Goal: Task Accomplishment & Management: Manage account settings

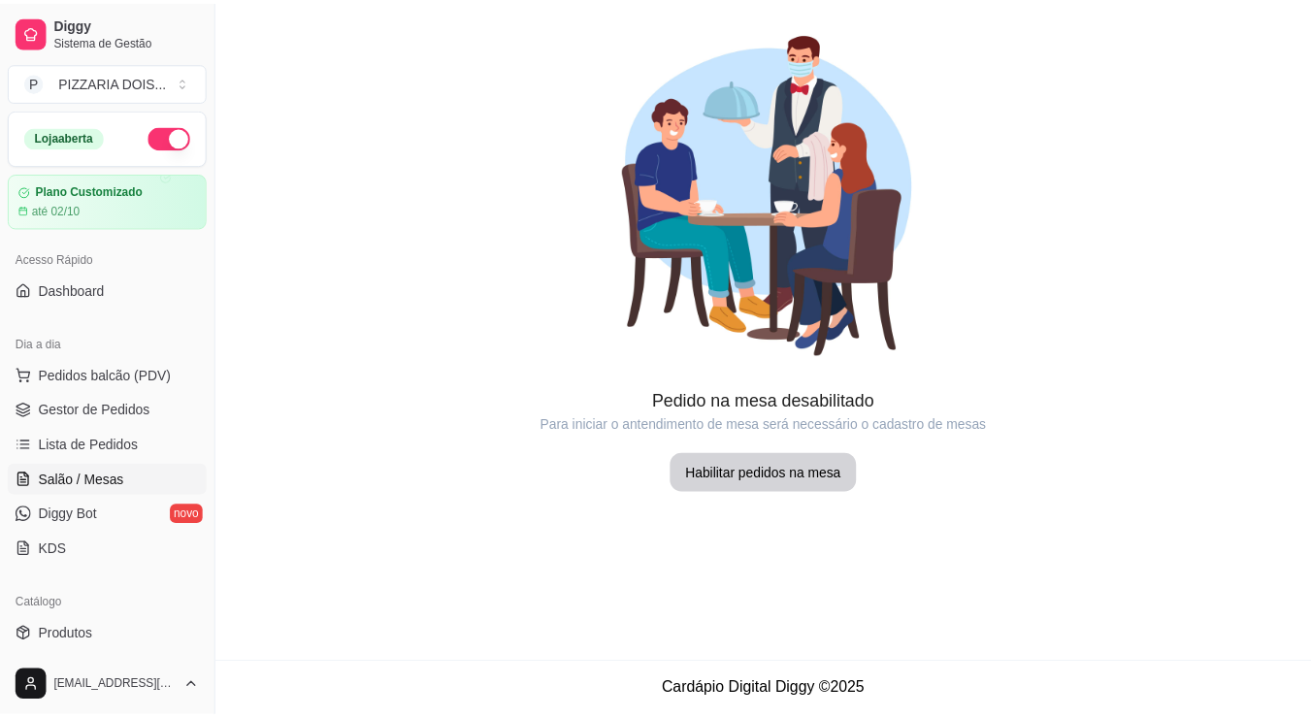
scroll to position [388, 0]
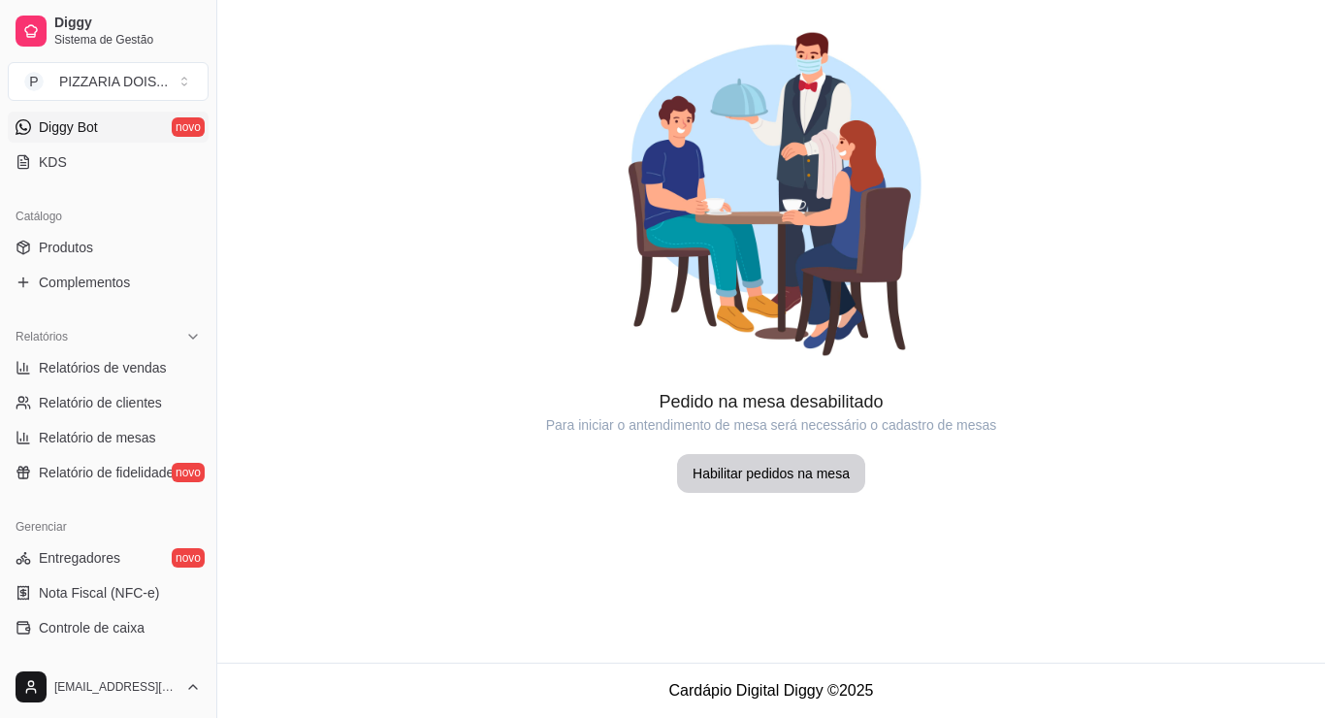
click at [80, 137] on span "Diggy Bot" at bounding box center [68, 126] width 59 height 19
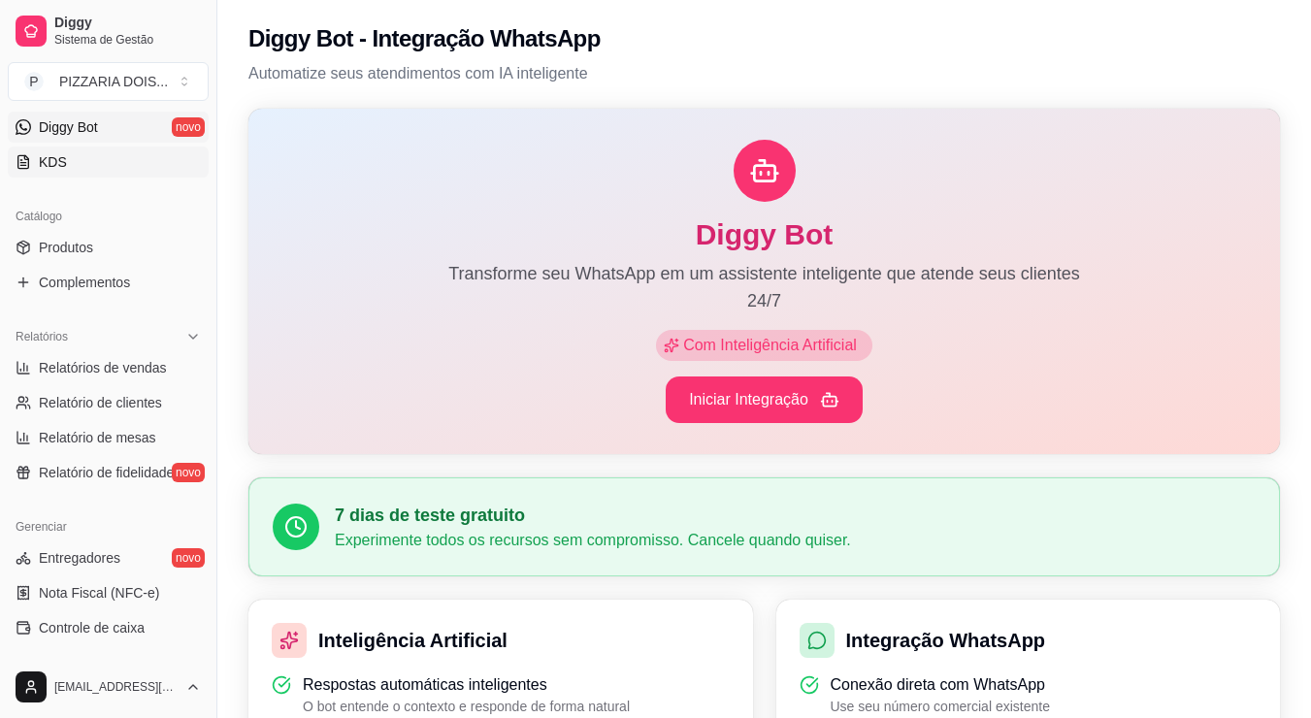
click at [59, 172] on span "KDS" at bounding box center [53, 161] width 28 height 19
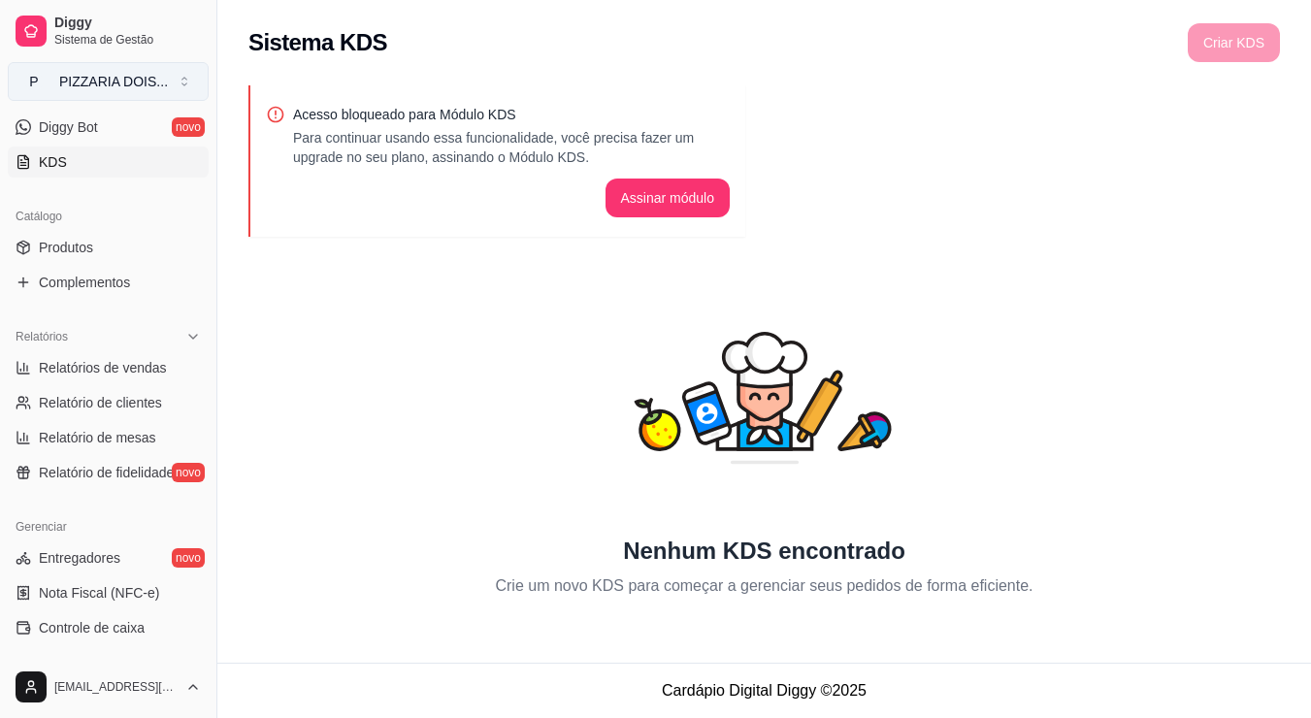
click at [134, 101] on button "P PIZZARIA DOIS ..." at bounding box center [108, 81] width 201 height 39
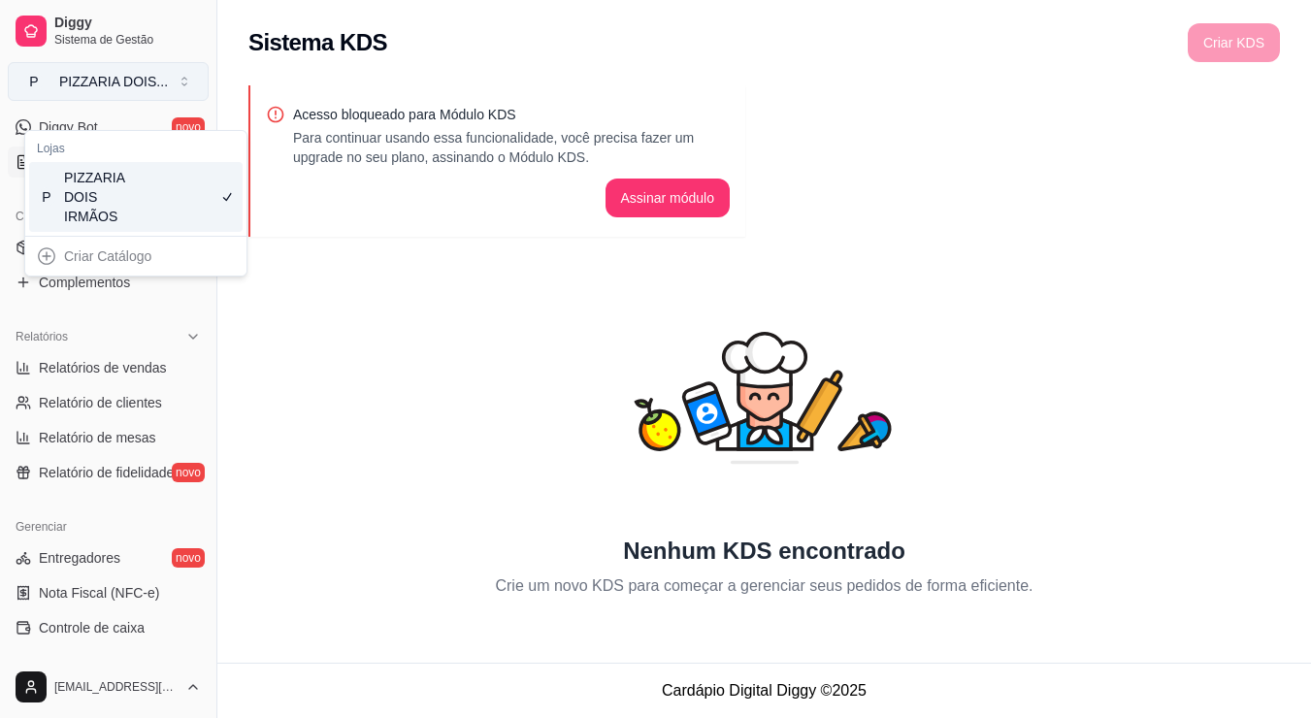
click at [134, 91] on div "PIZZARIA DOIS ..." at bounding box center [113, 81] width 109 height 19
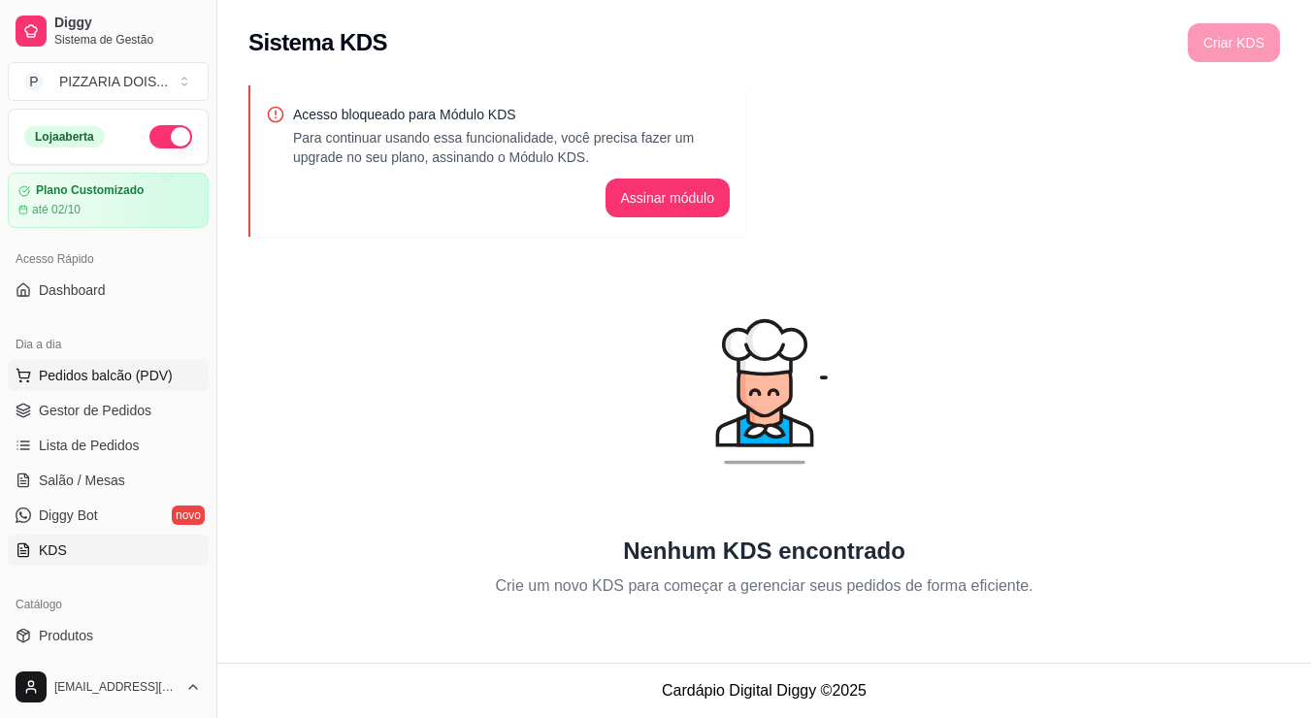
click at [100, 385] on span "Pedidos balcão (PDV)" at bounding box center [106, 375] width 134 height 19
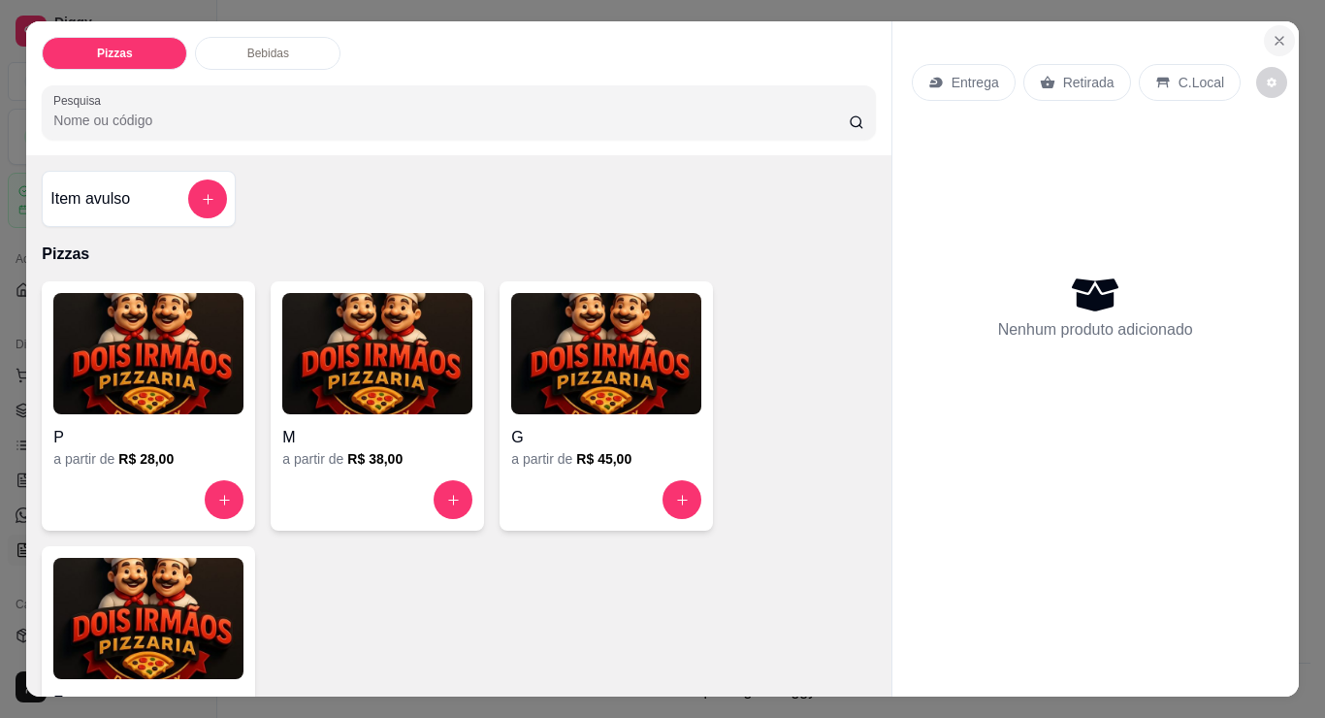
click at [1272, 34] on icon "Close" at bounding box center [1280, 41] width 16 height 16
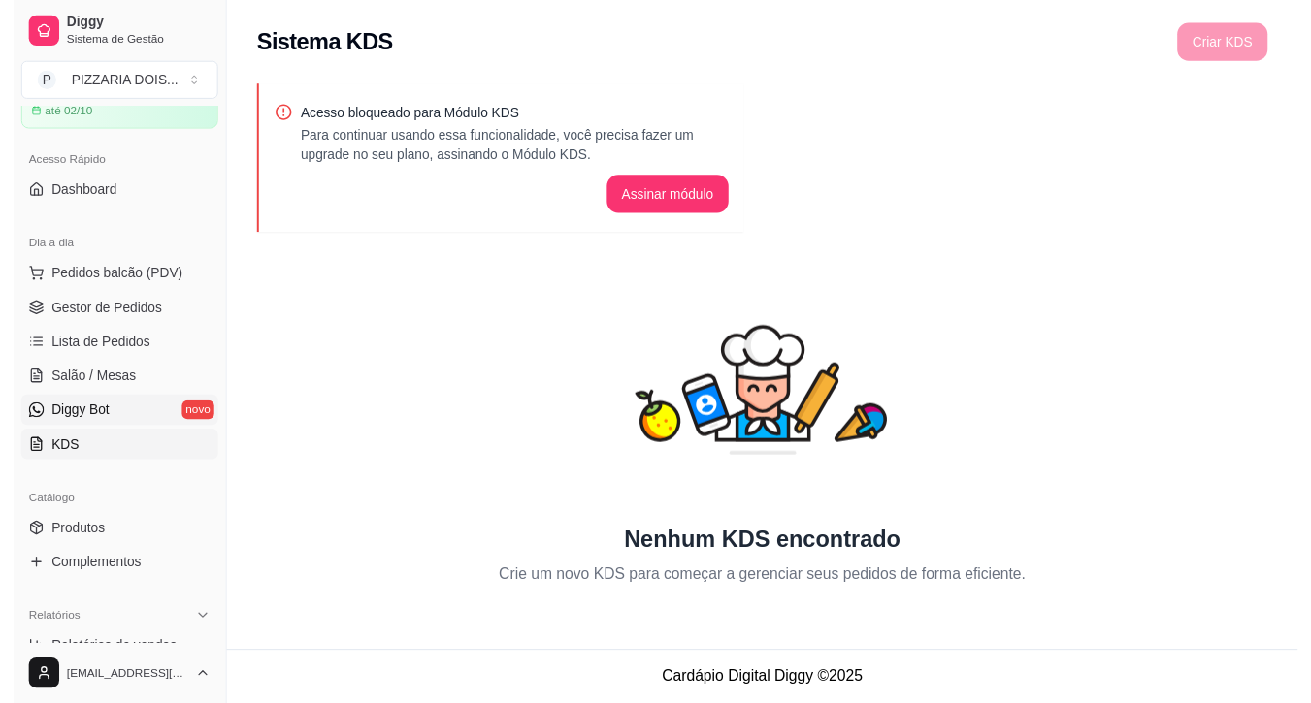
scroll to position [194, 0]
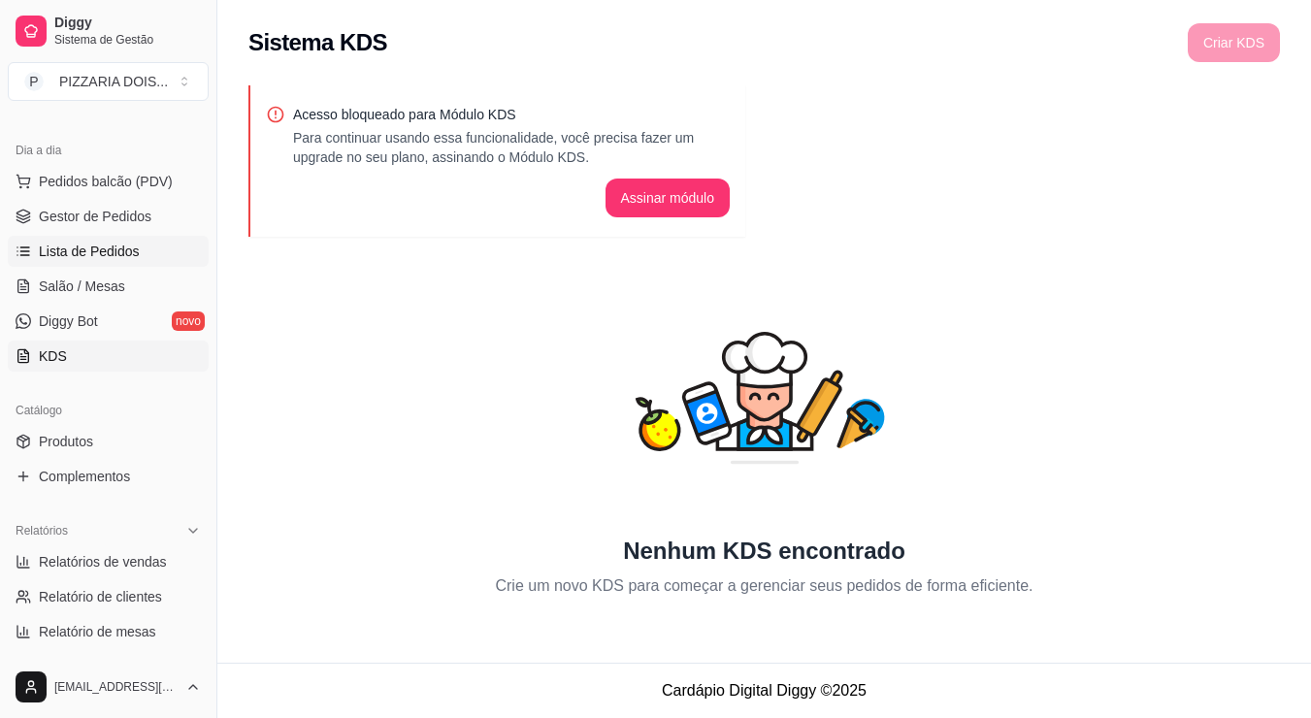
click at [74, 261] on span "Lista de Pedidos" at bounding box center [89, 251] width 101 height 19
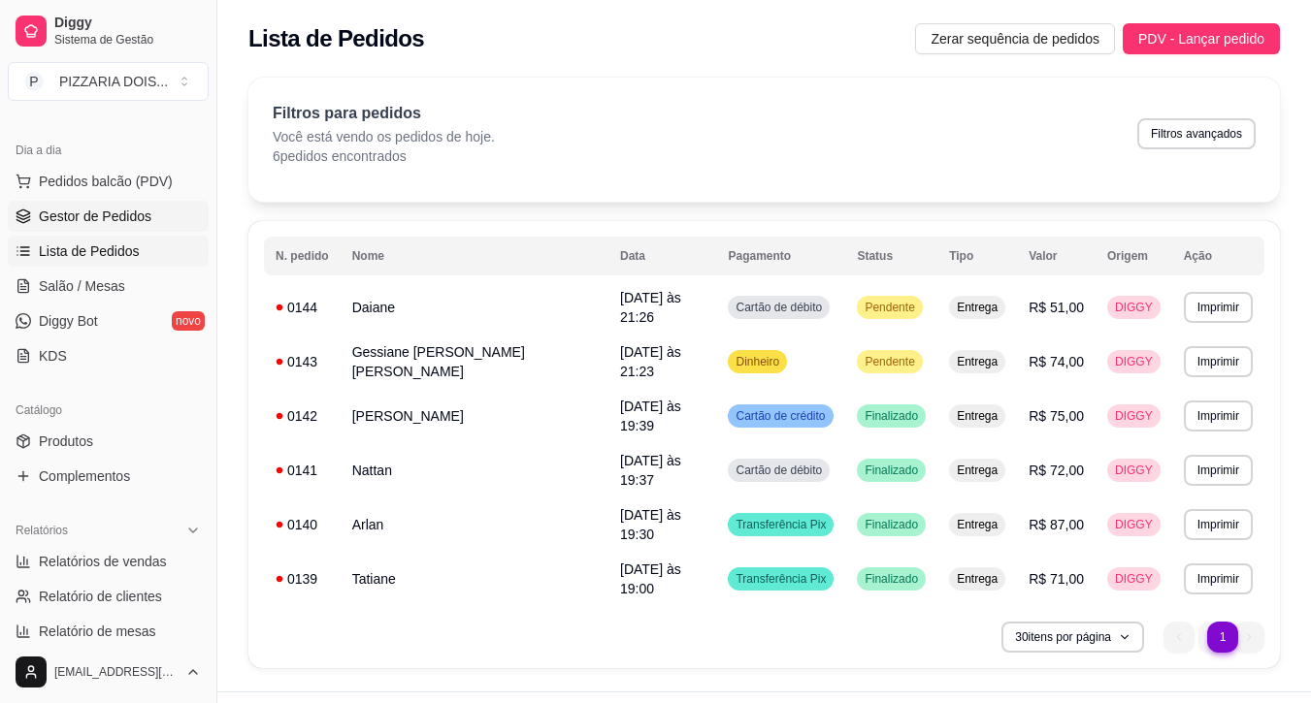
click at [105, 226] on span "Gestor de Pedidos" at bounding box center [95, 216] width 113 height 19
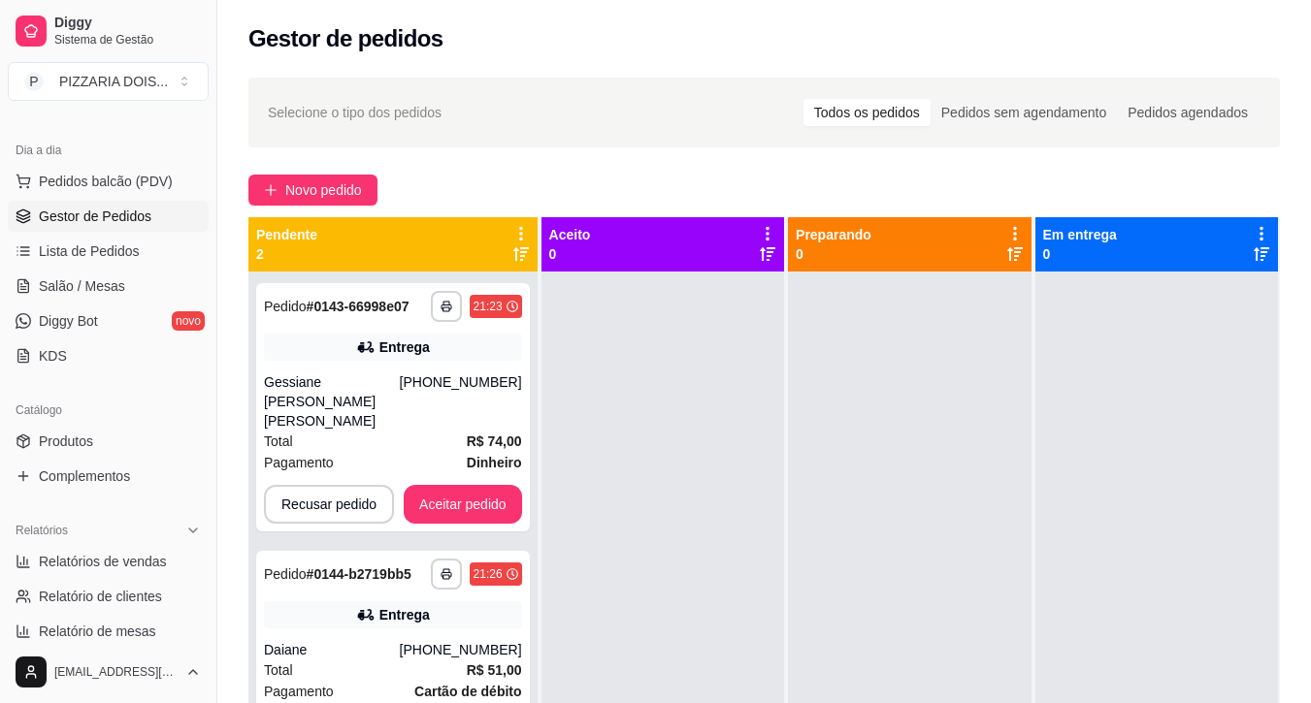
click at [441, 264] on div "Pendente 2" at bounding box center [393, 244] width 274 height 39
click at [317, 264] on p "2" at bounding box center [286, 254] width 61 height 19
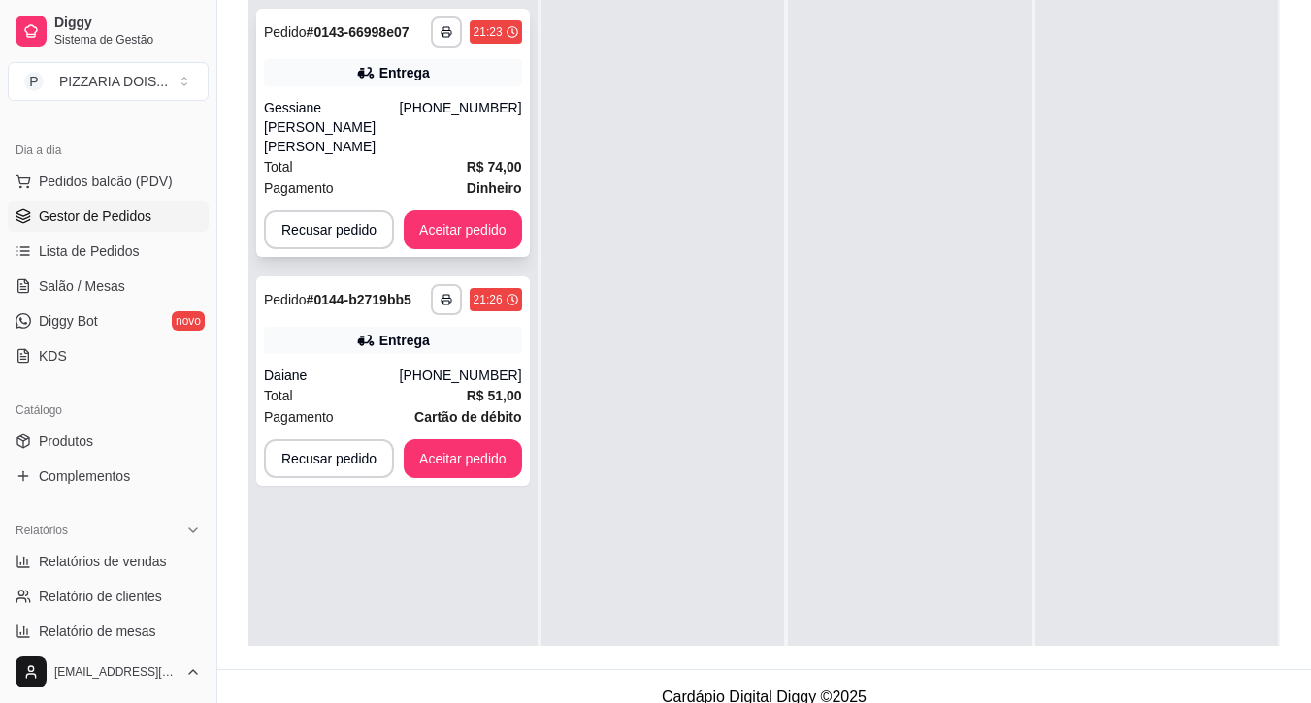
scroll to position [178, 0]
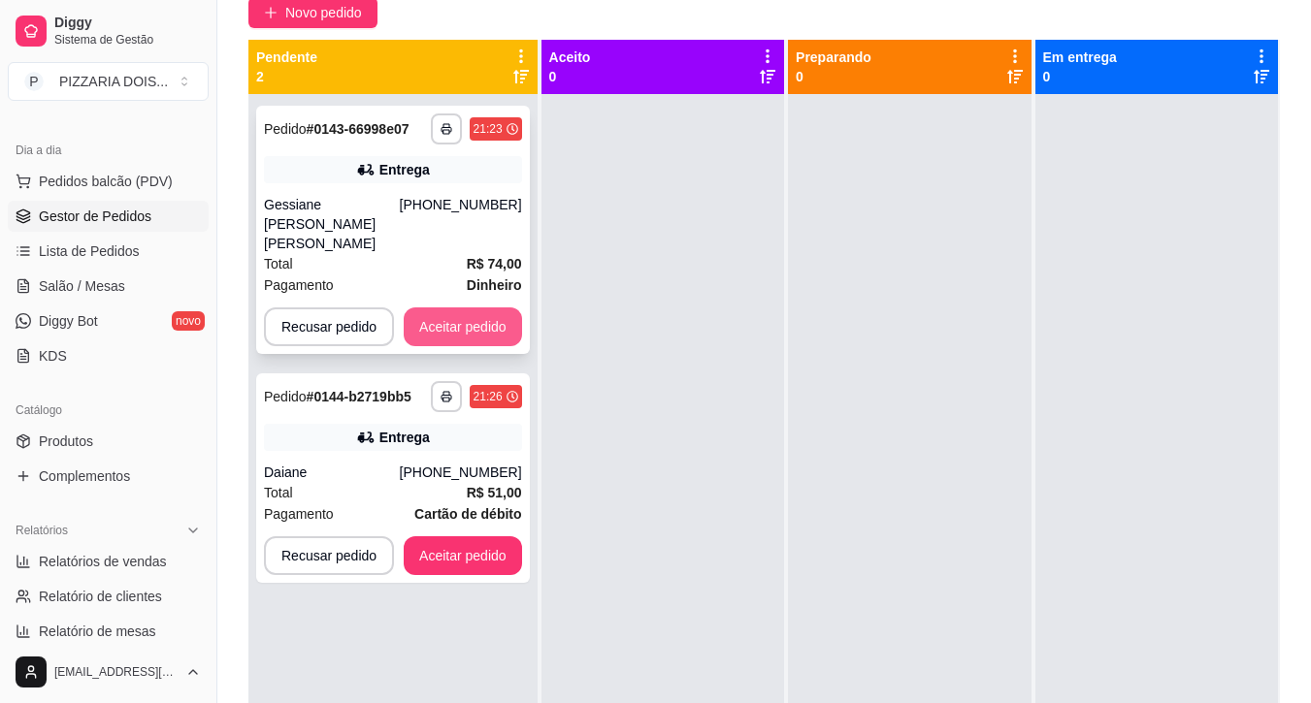
click at [522, 346] on button "Aceitar pedido" at bounding box center [463, 327] width 118 height 39
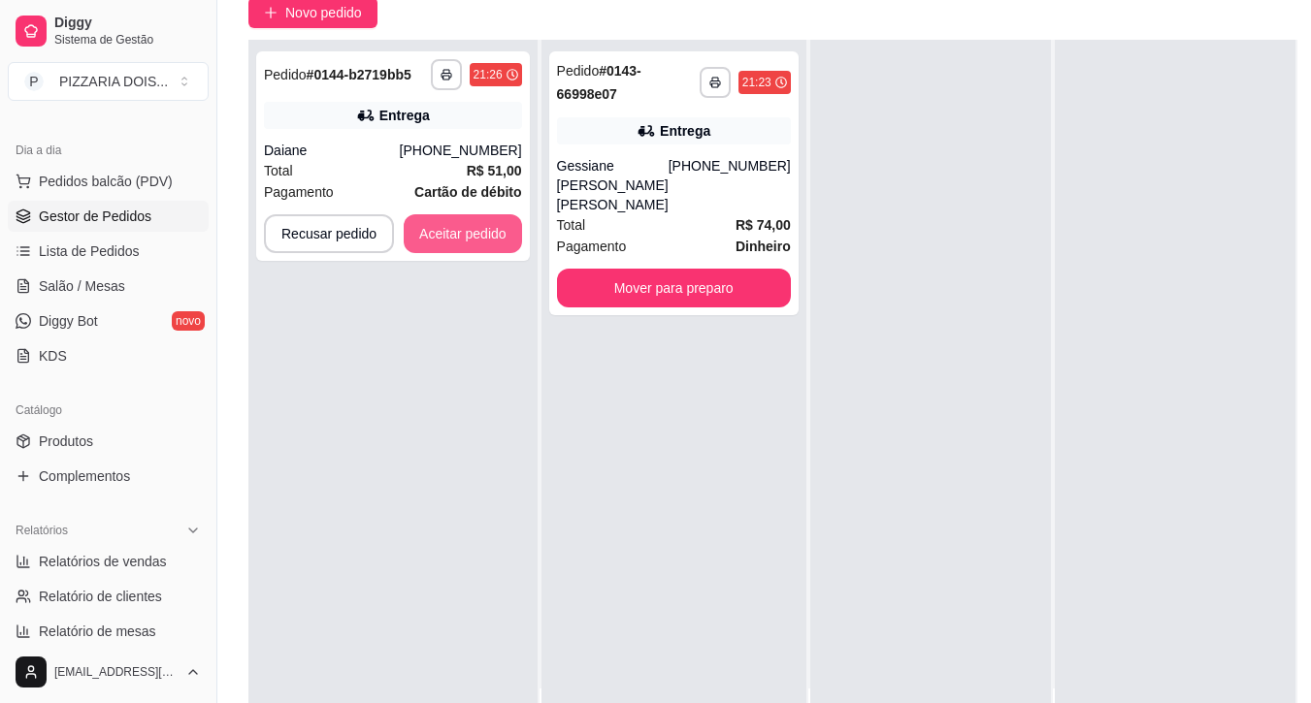
scroll to position [0, 0]
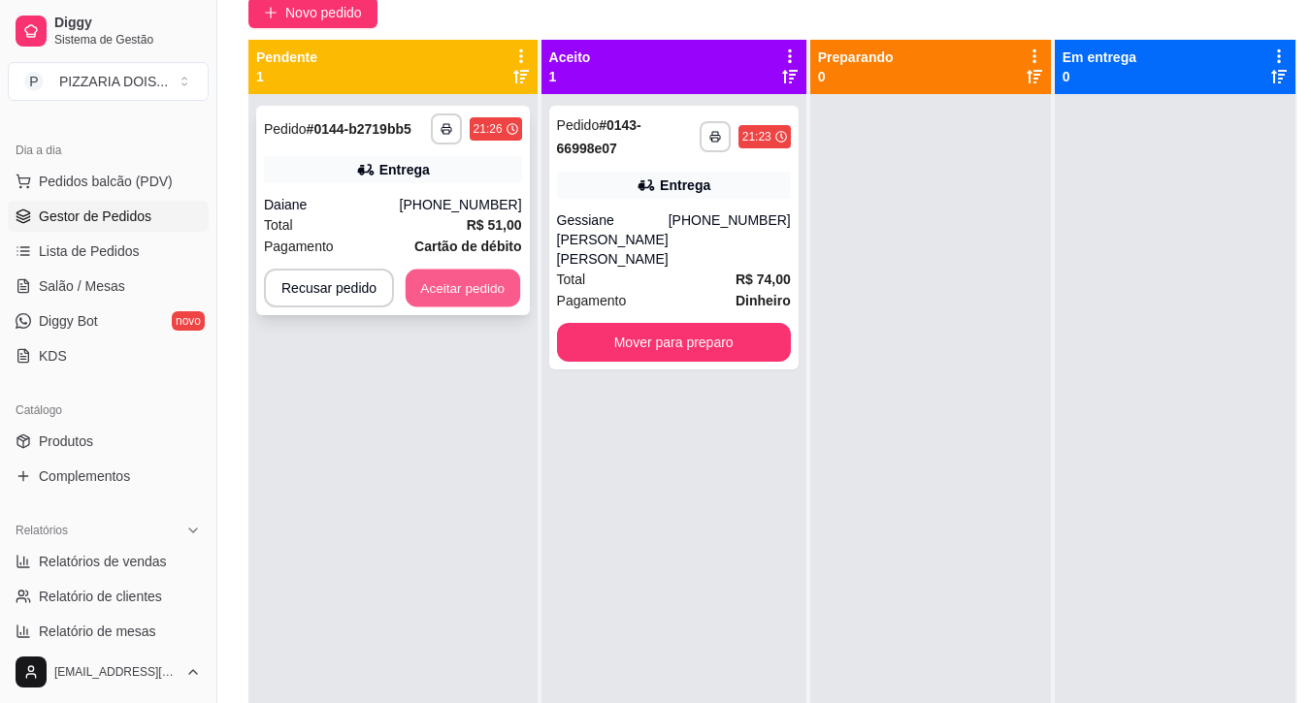
click at [520, 308] on button "Aceitar pedido" at bounding box center [463, 289] width 114 height 38
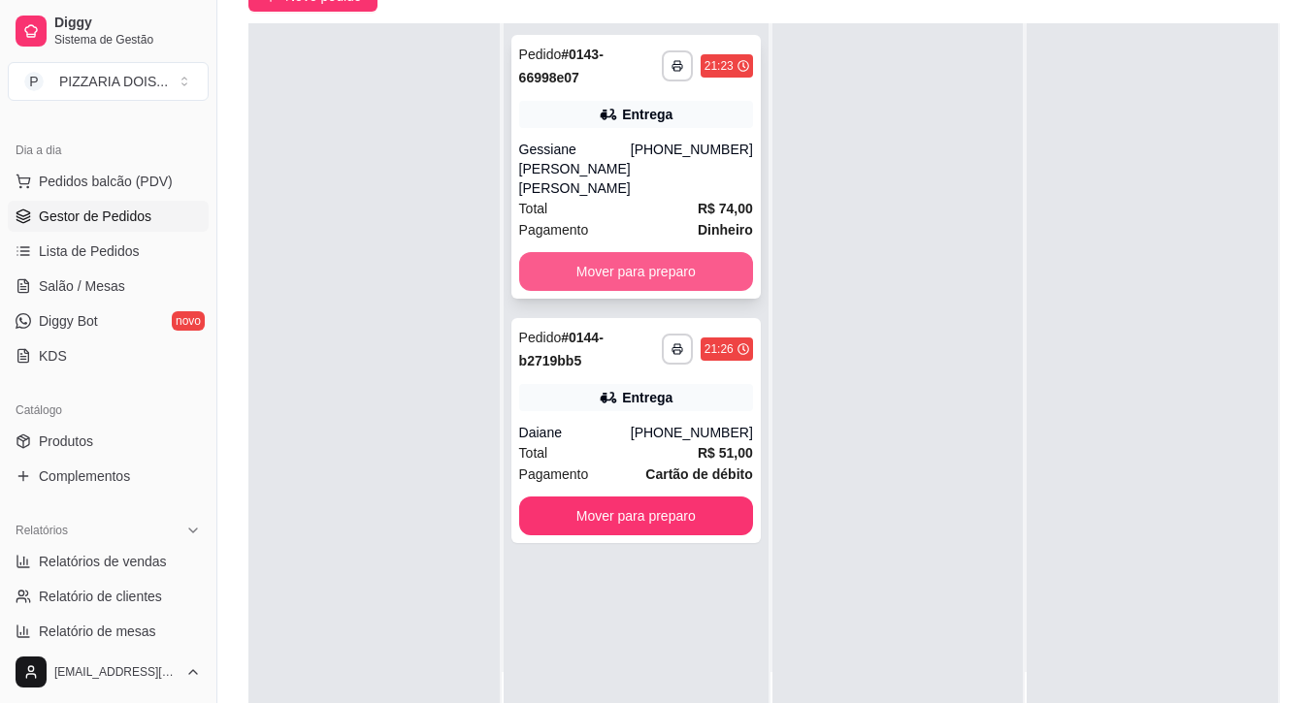
scroll to position [291, 0]
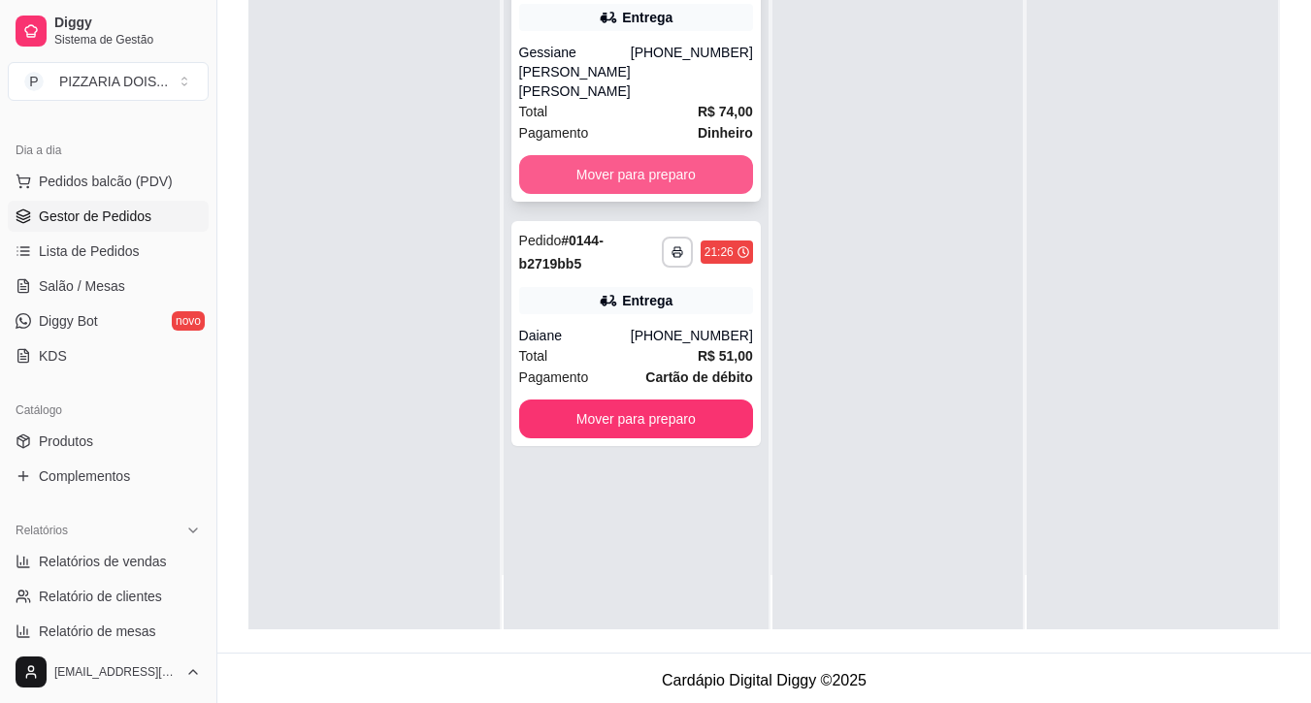
click at [682, 194] on button "Mover para preparo" at bounding box center [636, 174] width 234 height 39
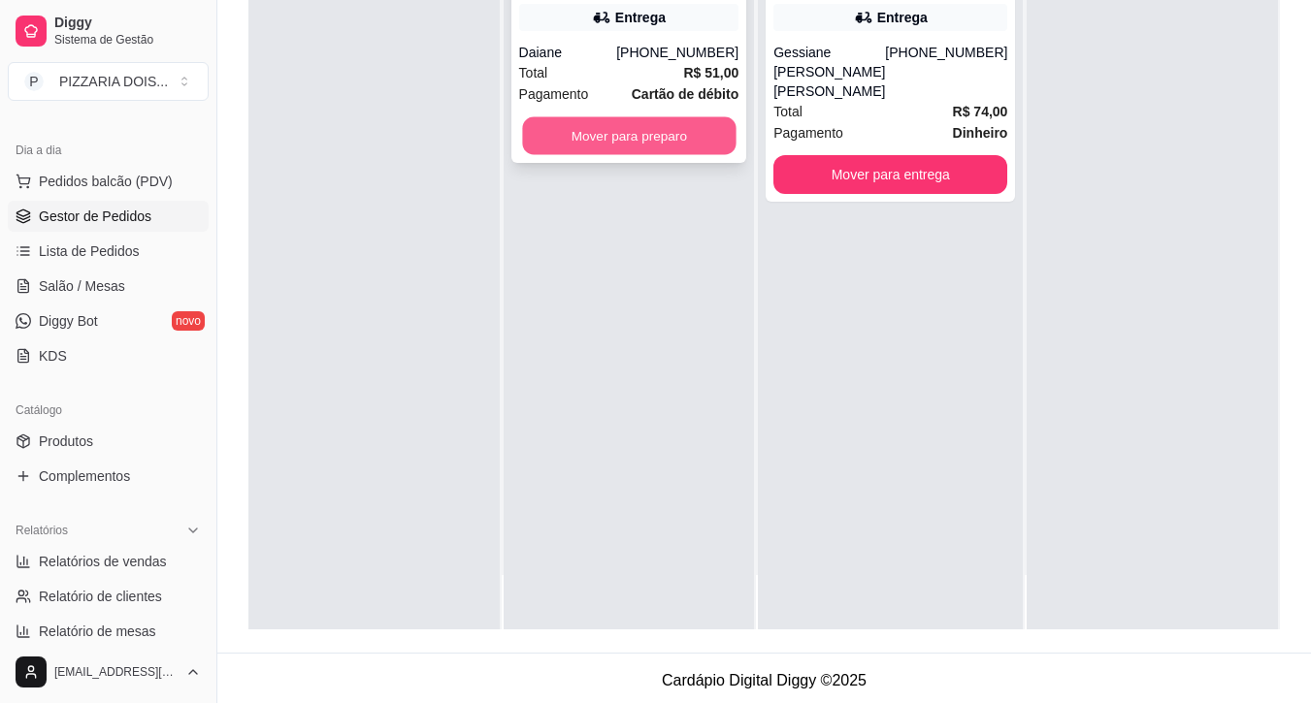
click at [674, 155] on button "Mover para preparo" at bounding box center [628, 136] width 213 height 38
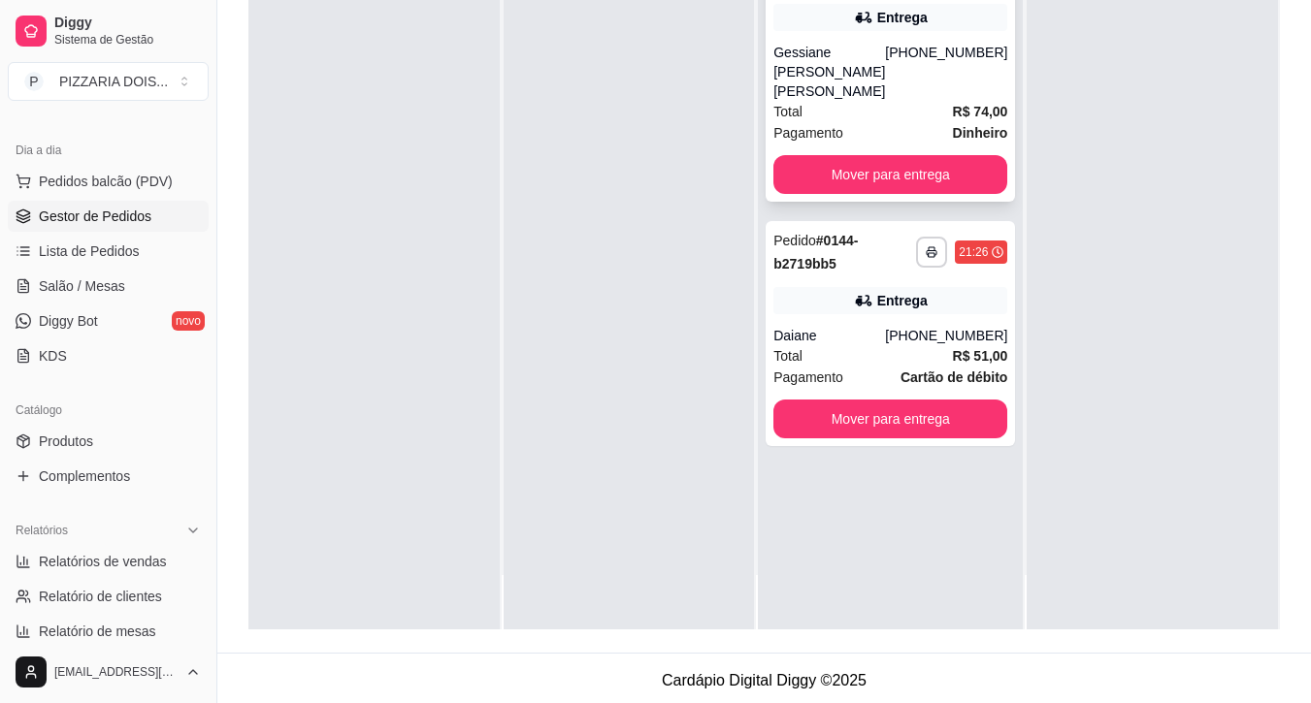
scroll to position [0, 0]
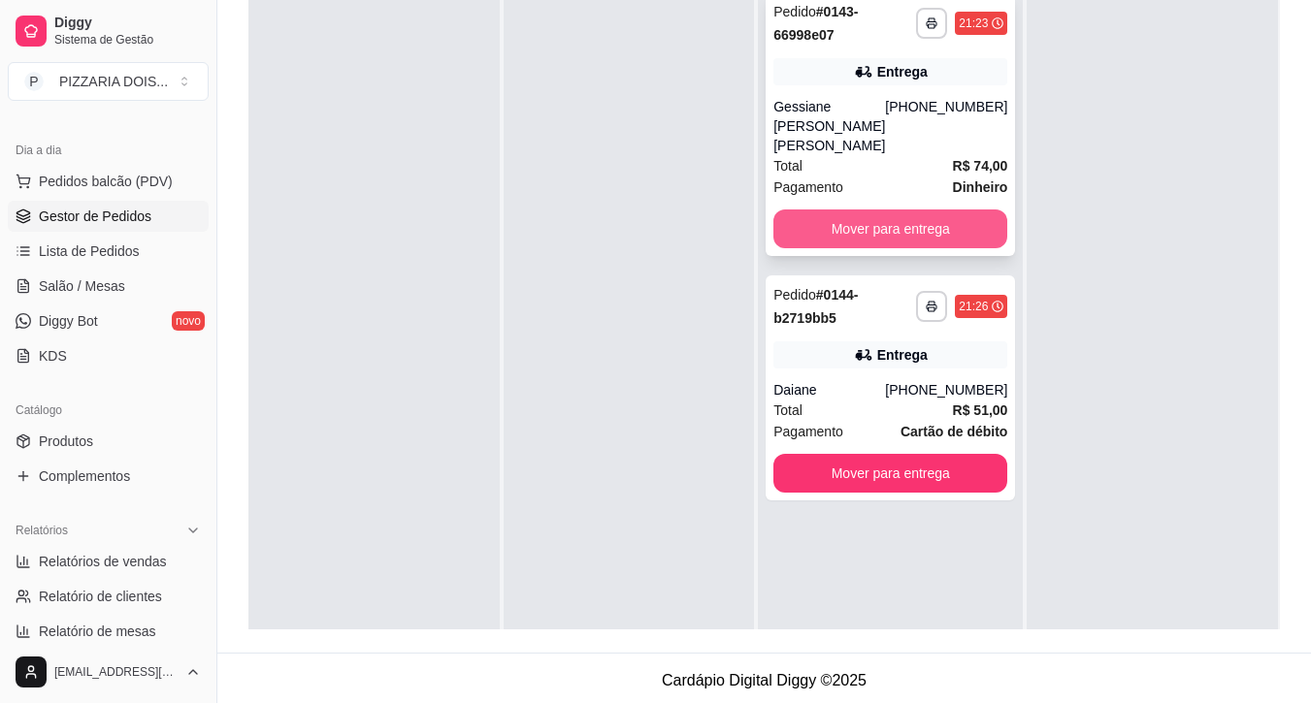
click at [914, 248] on button "Mover para entrega" at bounding box center [890, 229] width 234 height 39
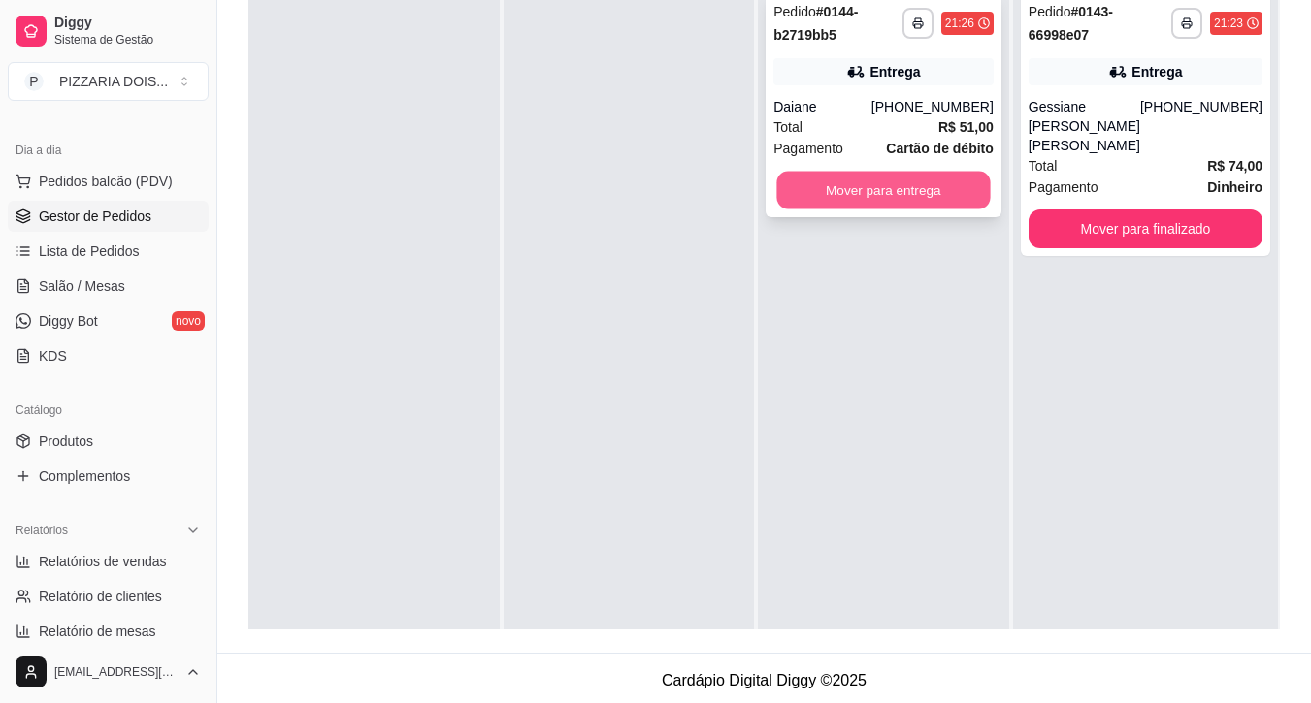
click at [902, 210] on button "Mover para entrega" at bounding box center [883, 191] width 213 height 38
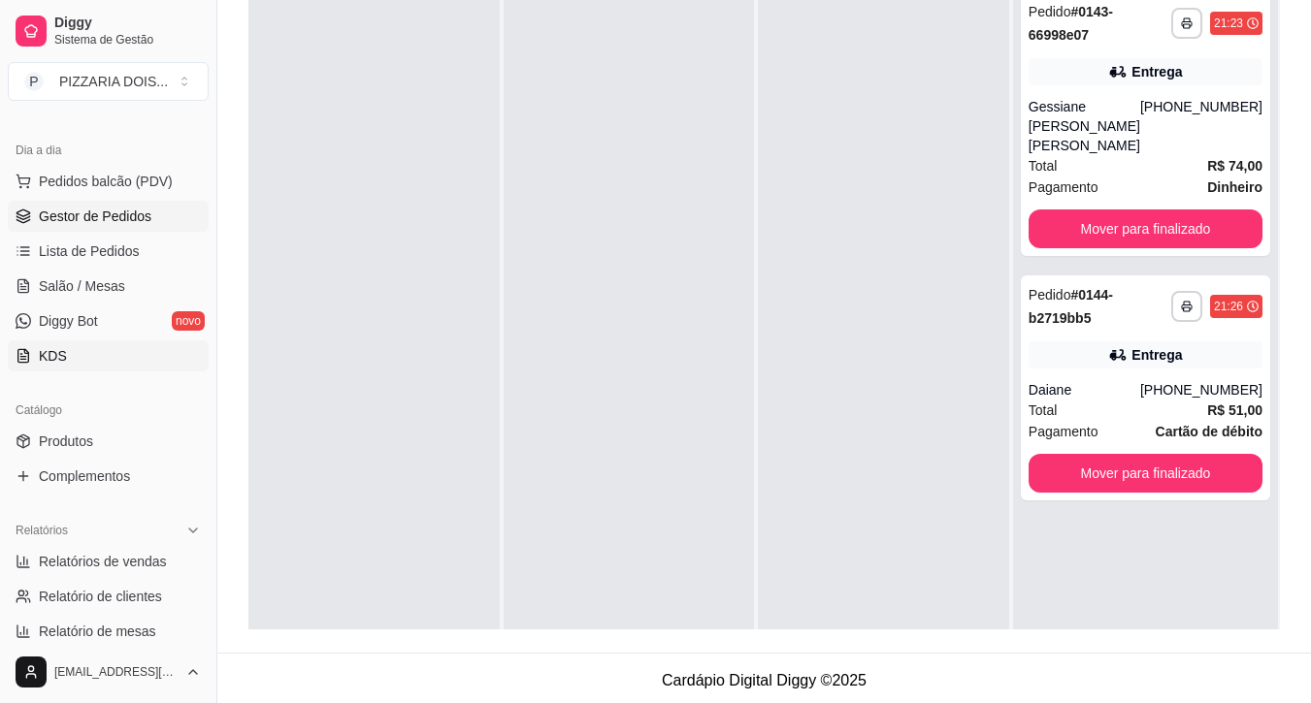
scroll to position [291, 0]
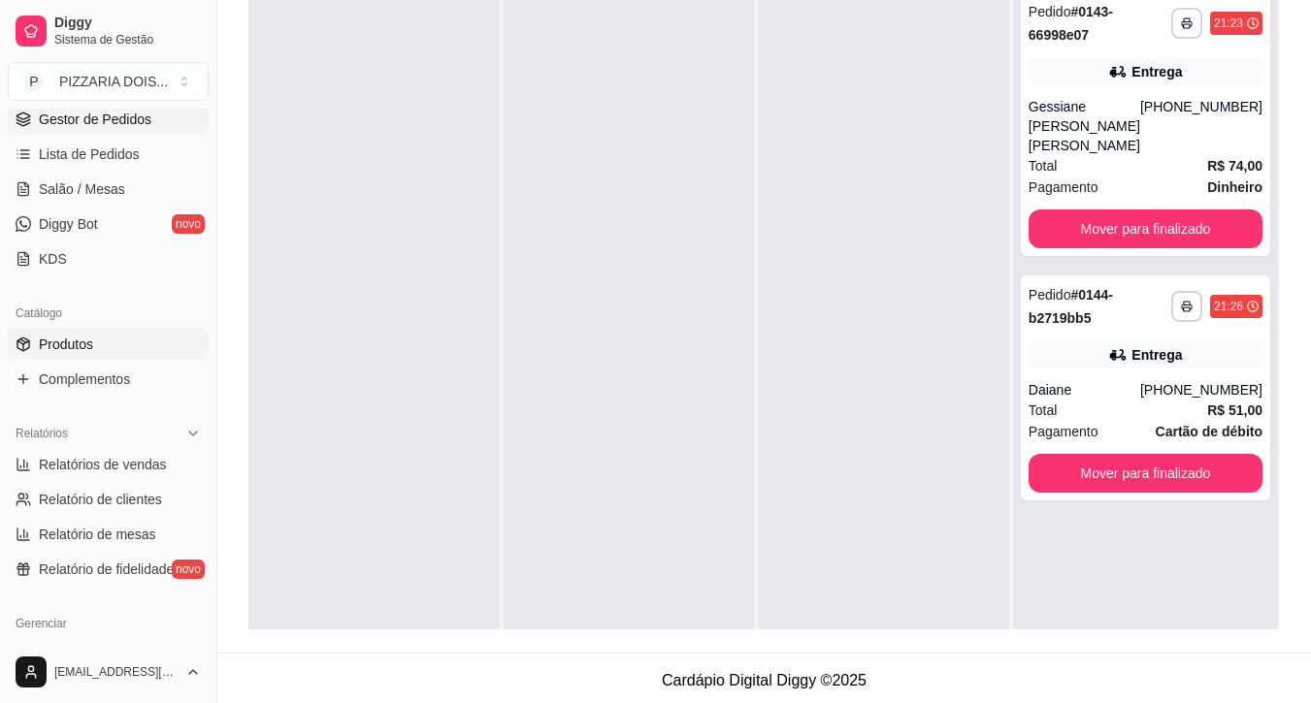
click at [93, 354] on span "Produtos" at bounding box center [66, 344] width 54 height 19
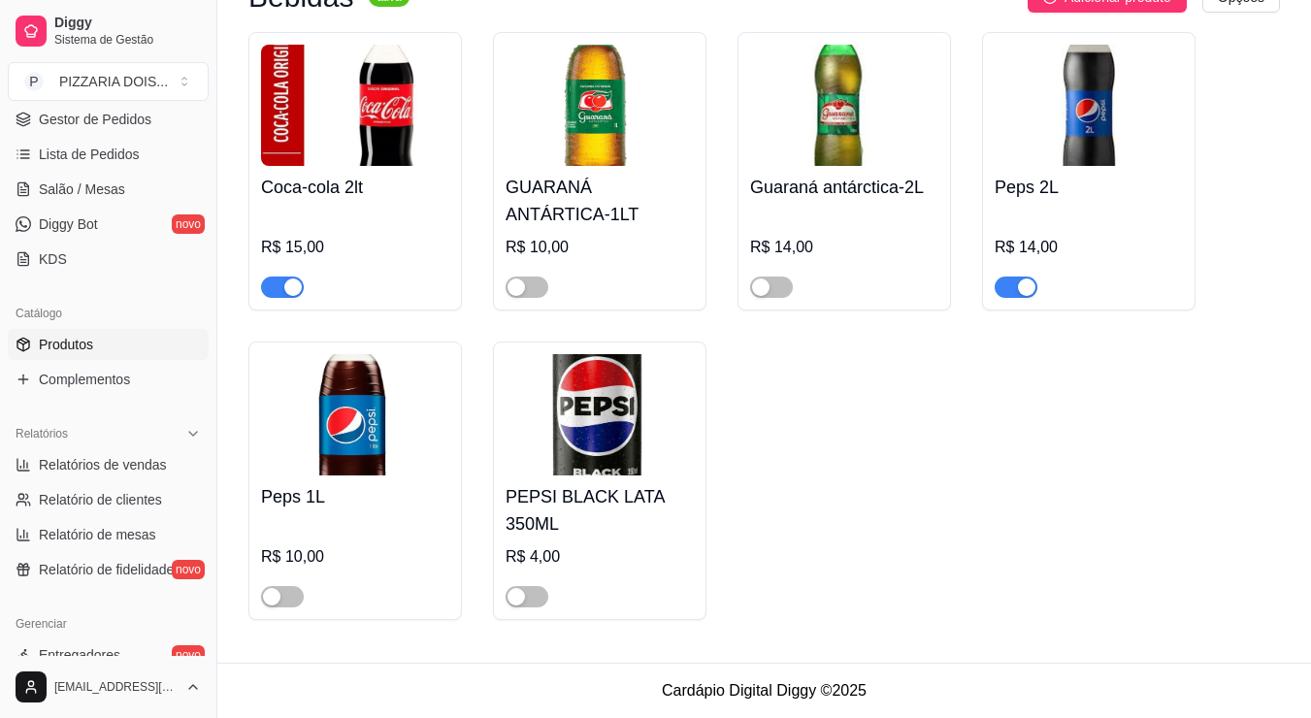
scroll to position [3105, 0]
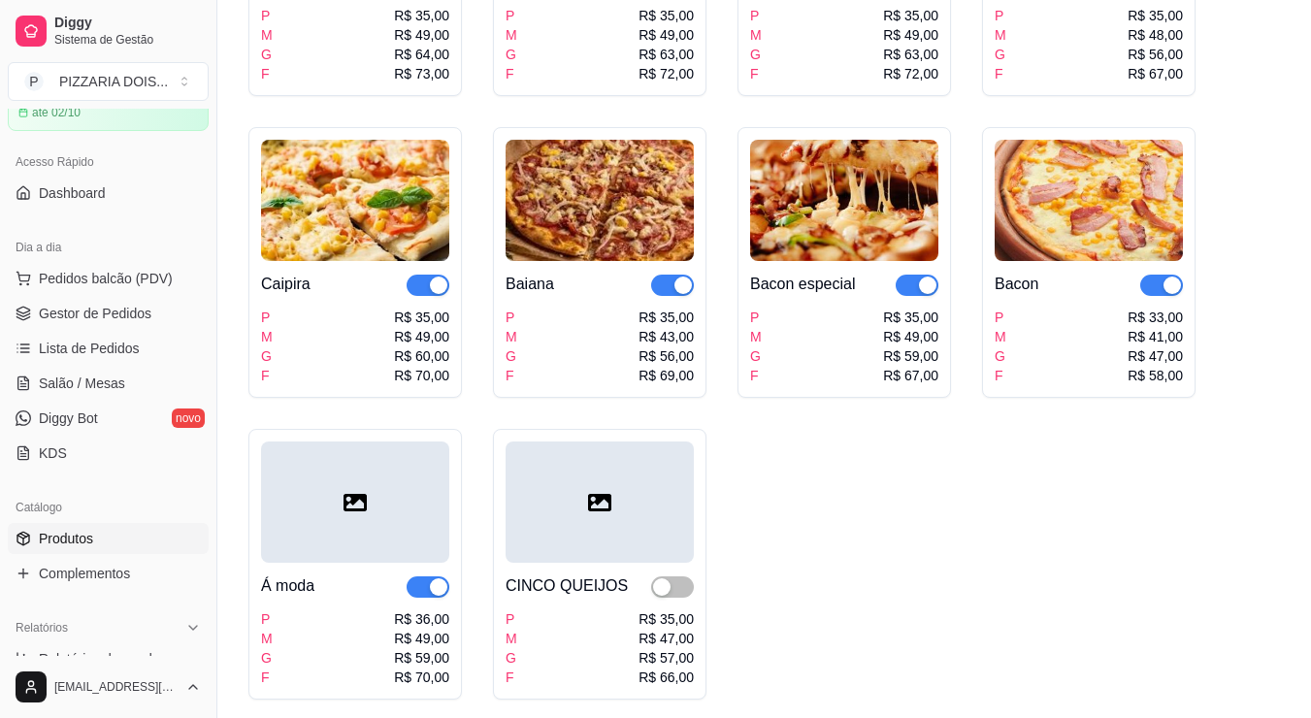
scroll to position [194, 0]
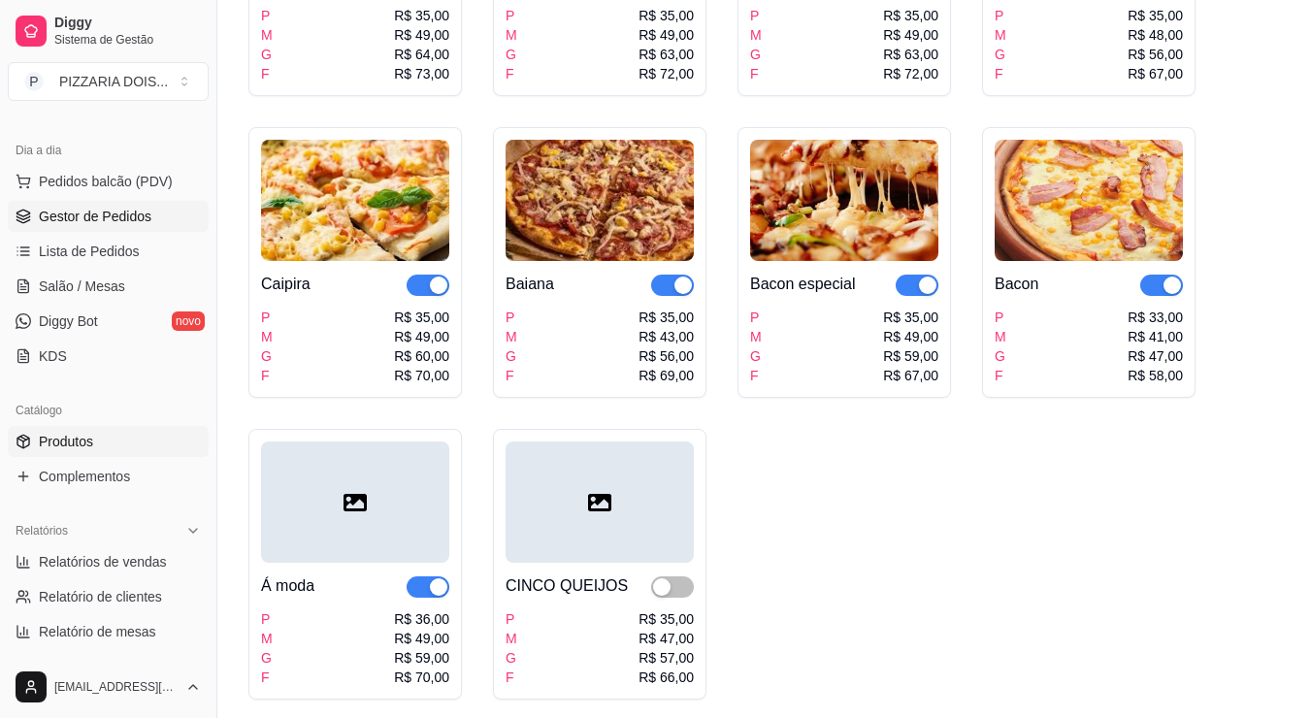
click at [145, 226] on span "Gestor de Pedidos" at bounding box center [95, 216] width 113 height 19
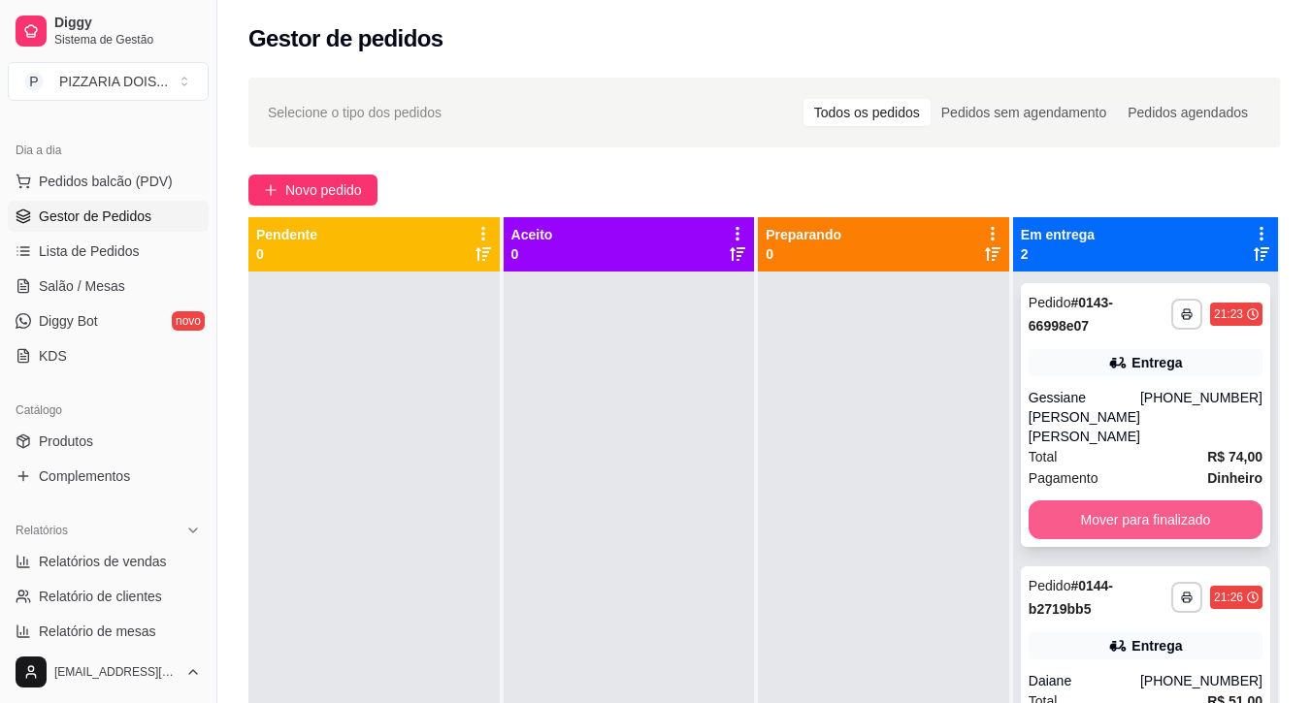
click at [1189, 539] on button "Mover para finalizado" at bounding box center [1146, 520] width 234 height 39
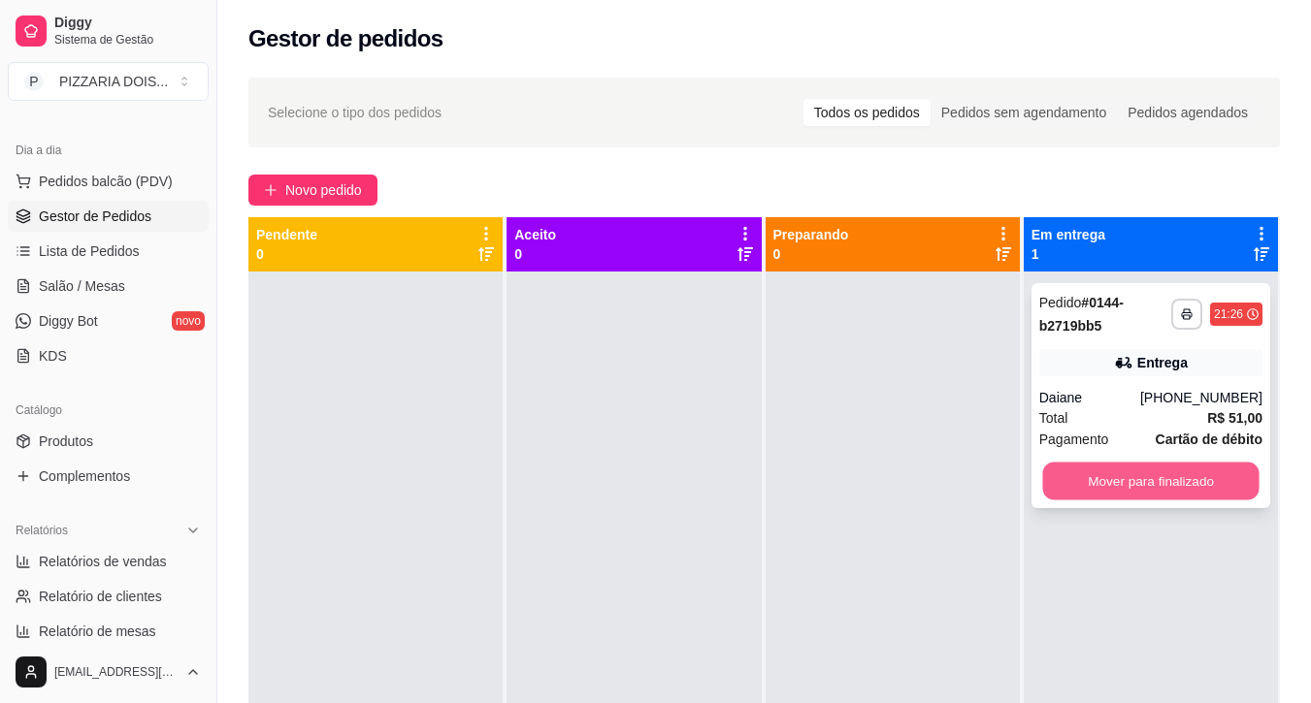
click at [1192, 501] on button "Mover para finalizado" at bounding box center [1150, 482] width 216 height 38
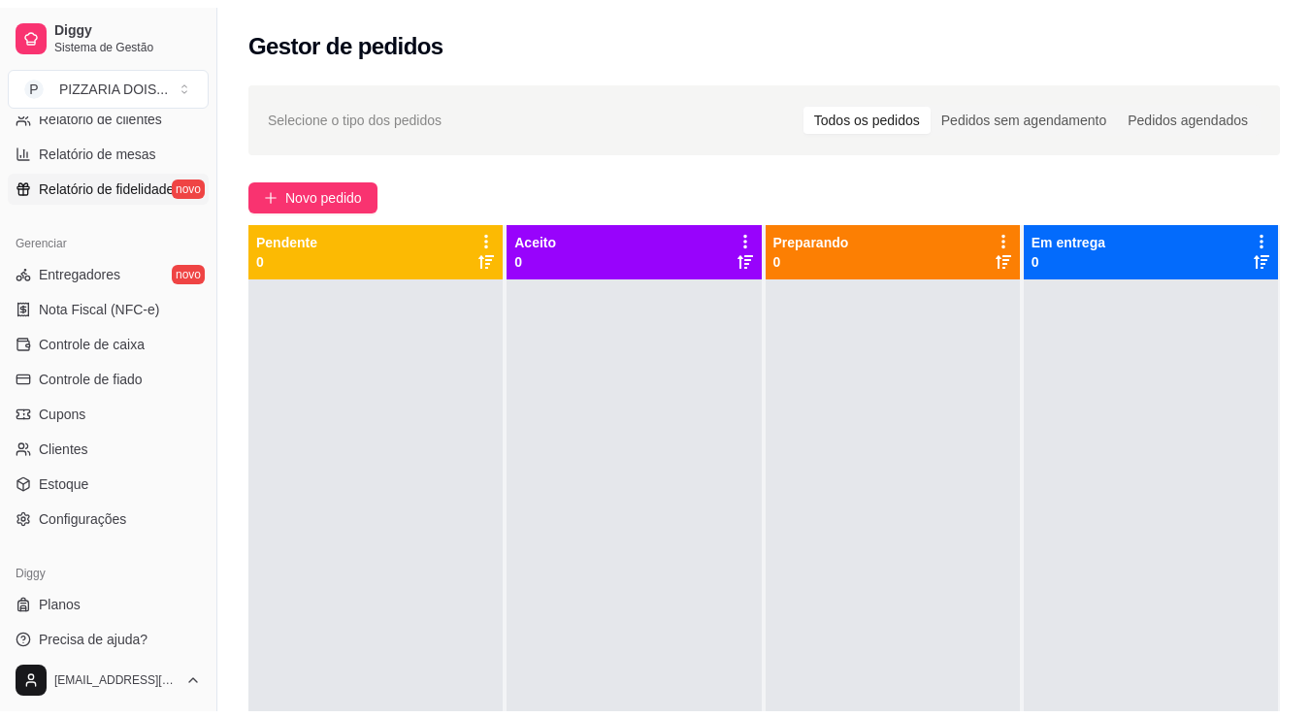
scroll to position [776, 0]
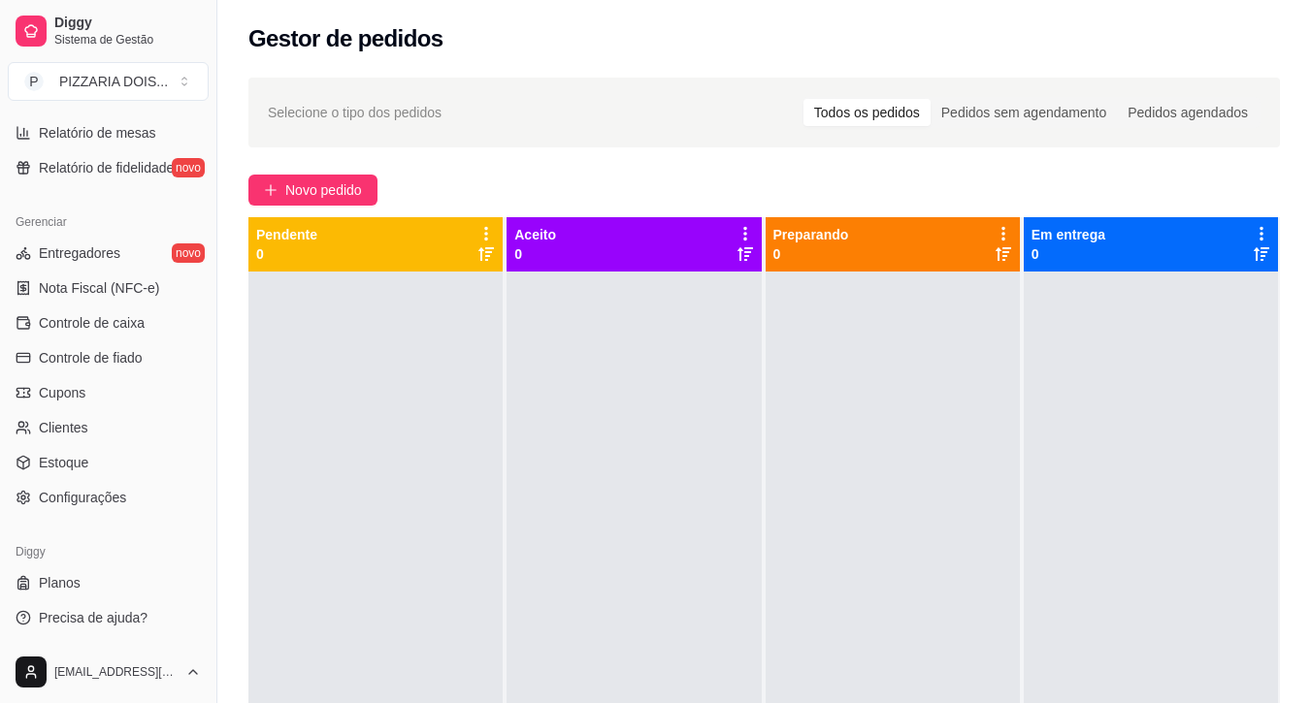
click at [115, 183] on ul "Relatórios de vendas Relatório de clientes Relatório de mesas Relatório de fide…" at bounding box center [108, 116] width 201 height 136
click at [113, 73] on span "Relatórios de vendas" at bounding box center [103, 62] width 128 height 19
select select "ALL"
select select "0"
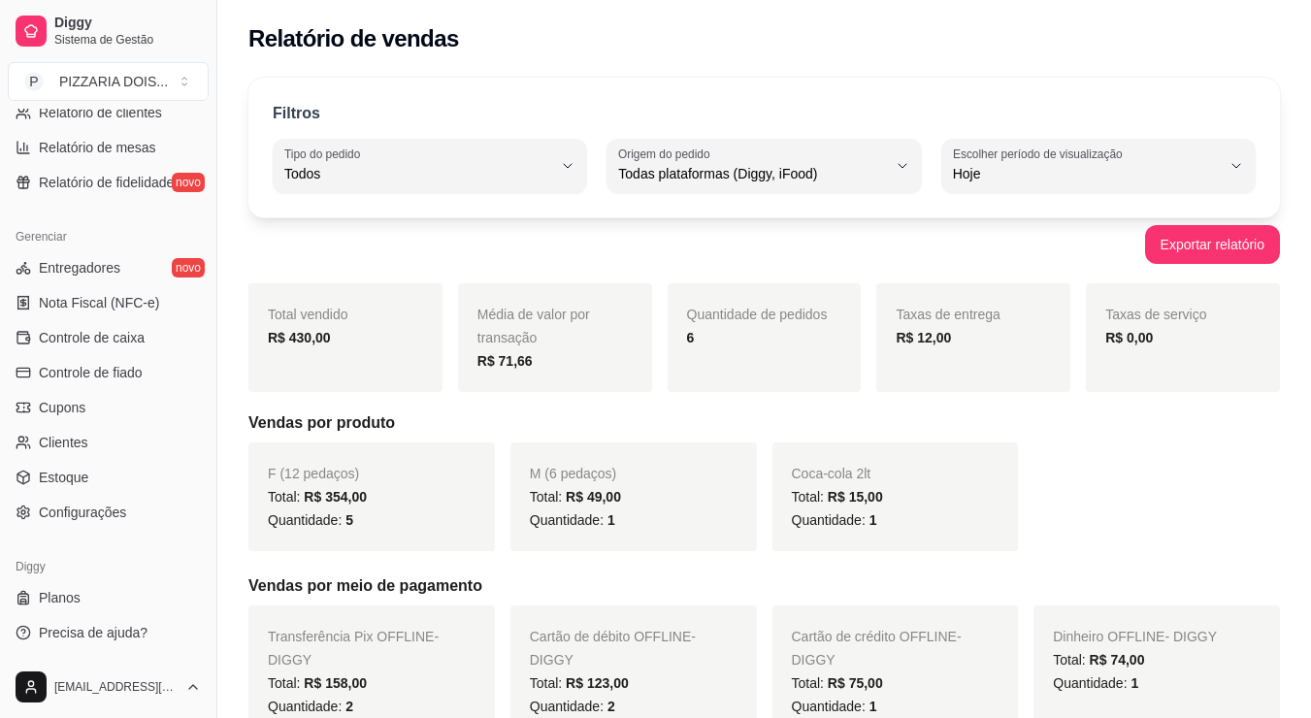
click at [605, 122] on div "Filtros ALL Tipo do pedido Todos Entrega Retirada Mesa Consumo local Tipo do pe…" at bounding box center [763, 148] width 1031 height 140
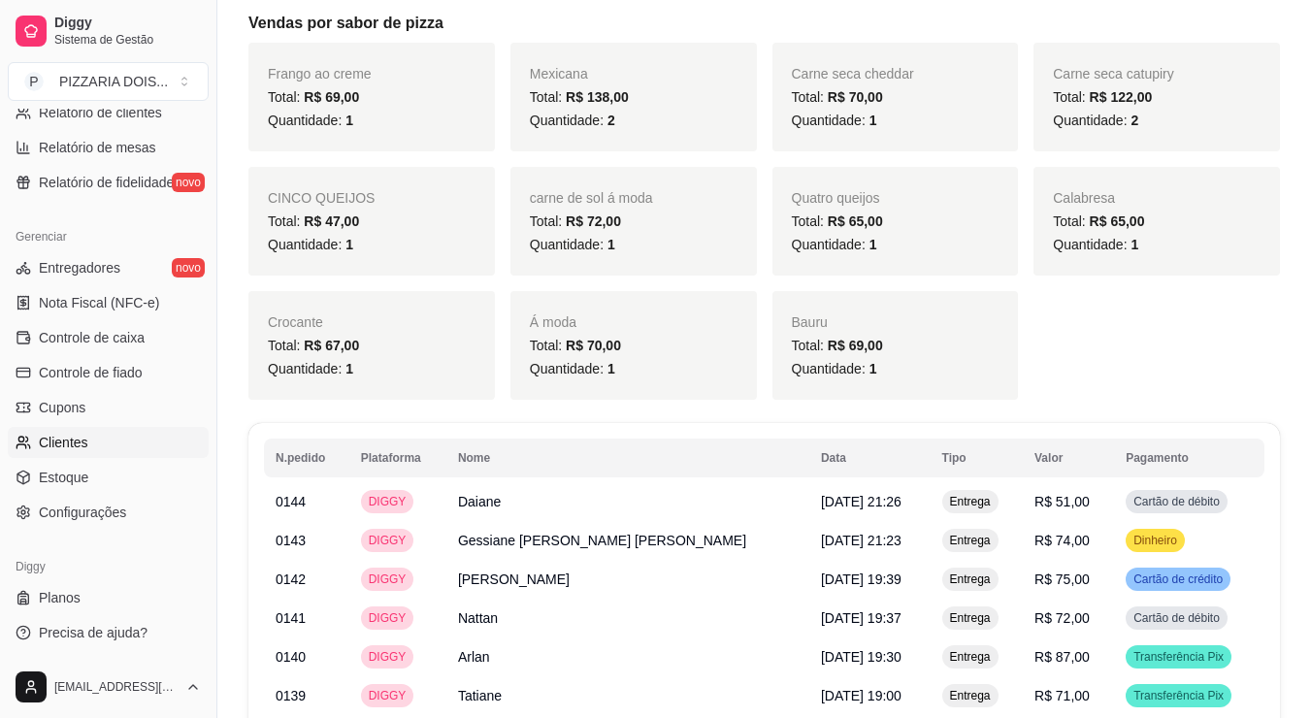
scroll to position [873, 0]
drag, startPoint x: 98, startPoint y: 378, endPoint x: 120, endPoint y: 412, distance: 40.6
click at [98, 353] on link "Controle de caixa" at bounding box center [108, 337] width 201 height 31
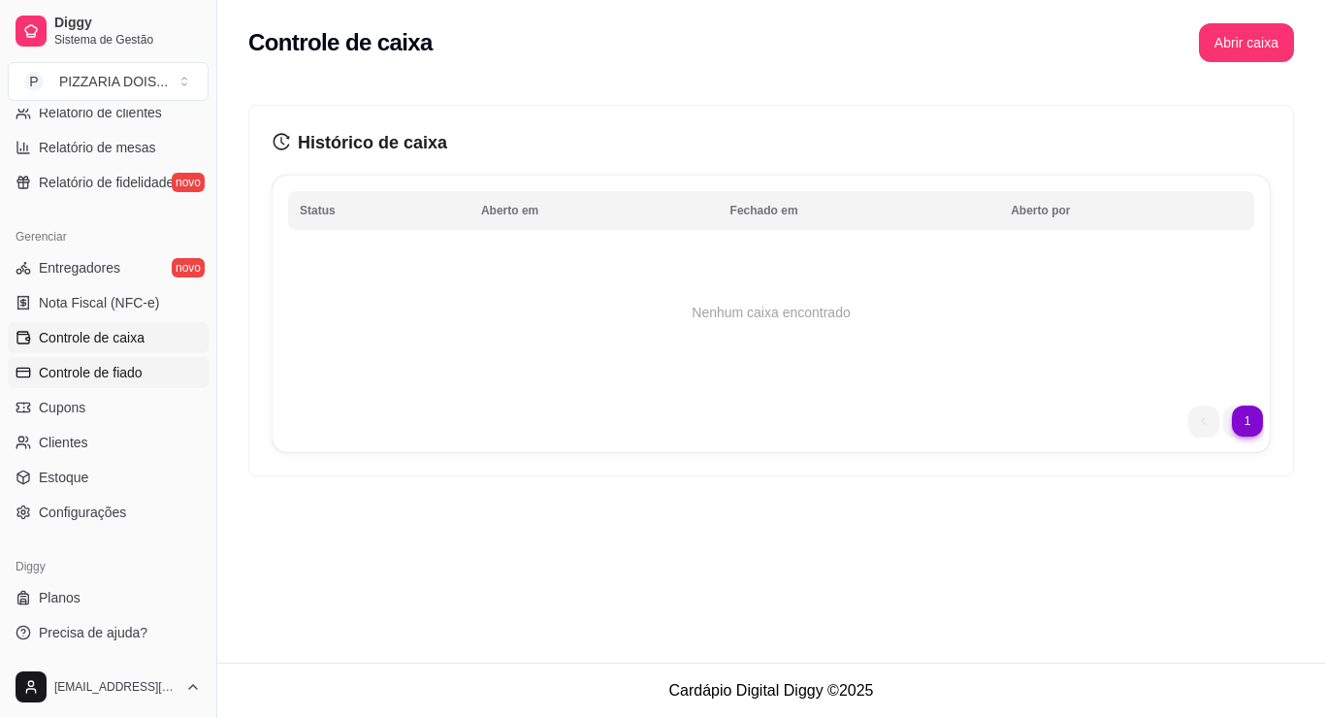
click at [107, 382] on span "Controle de fiado" at bounding box center [91, 372] width 104 height 19
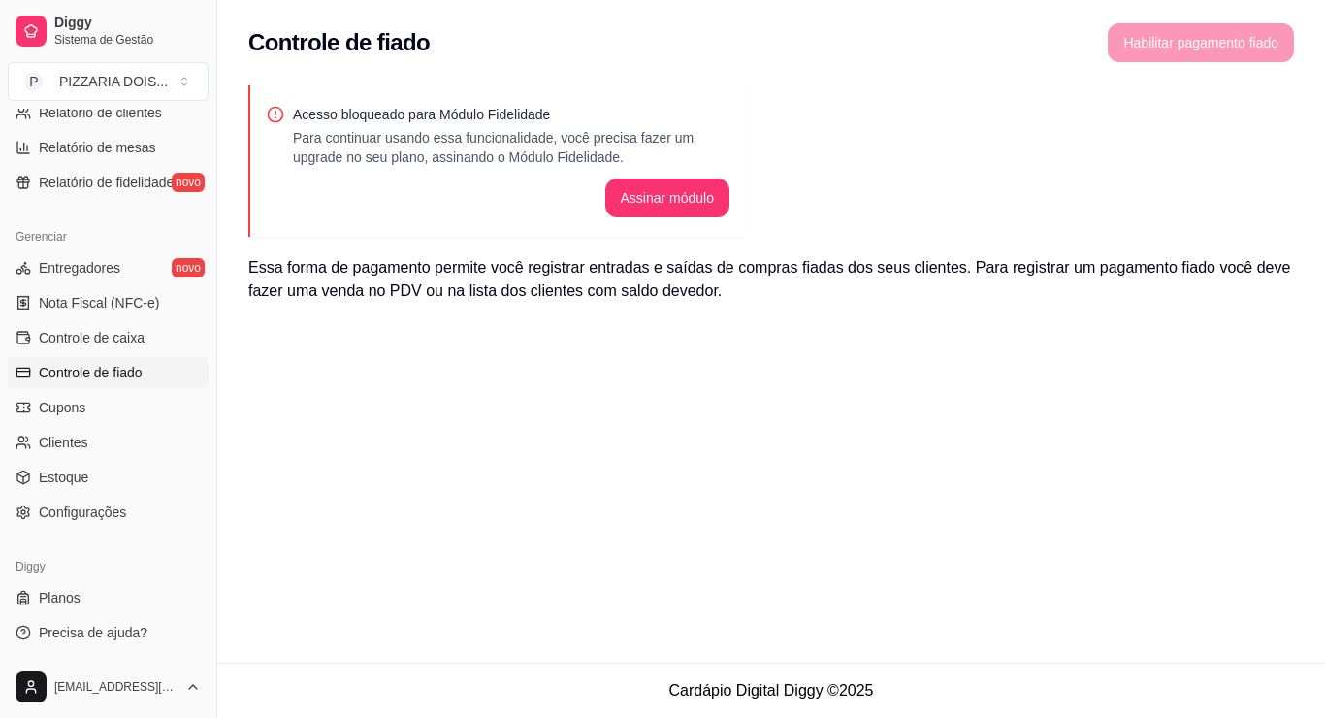
click at [89, 503] on ul "Entregadores novo Nota Fiscal (NFC-e) Controle de caixa Controle de fiado Cupon…" at bounding box center [108, 390] width 201 height 276
click at [87, 452] on span "Clientes" at bounding box center [63, 442] width 49 height 19
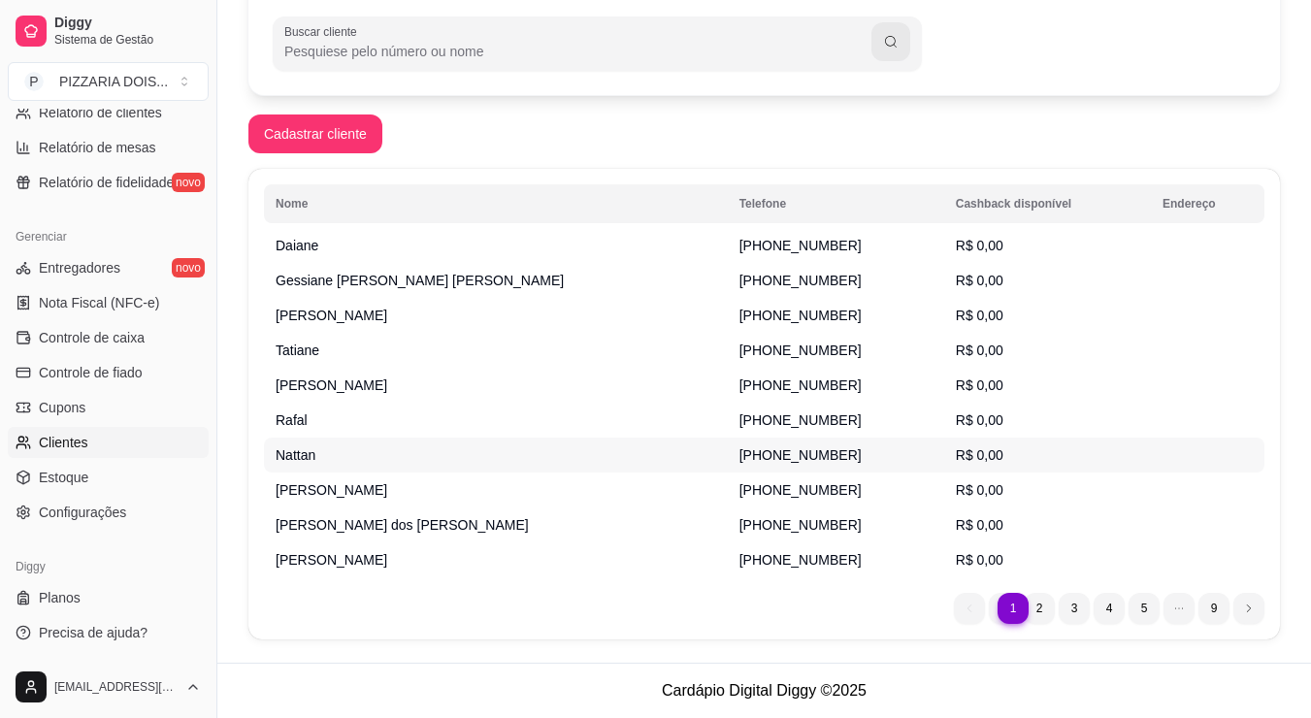
scroll to position [482, 0]
click at [86, 487] on span "Estoque" at bounding box center [63, 477] width 49 height 19
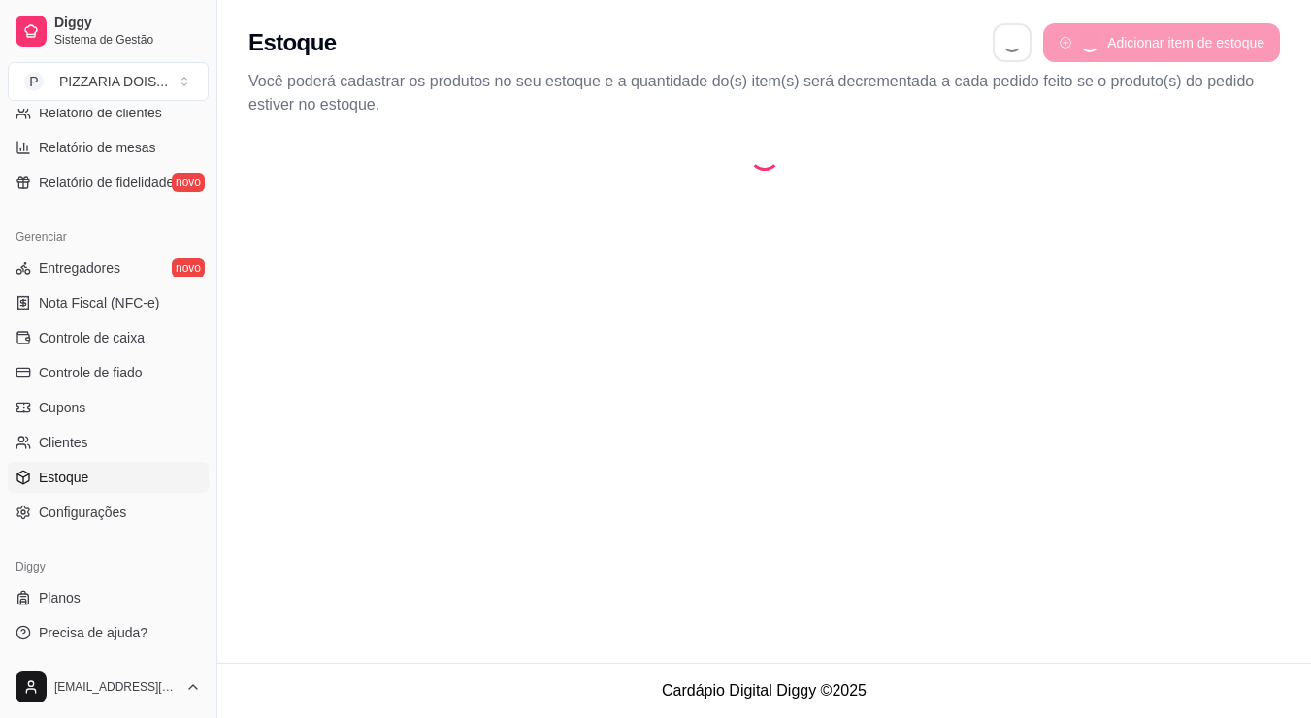
select select "QUANTITY_ORDER"
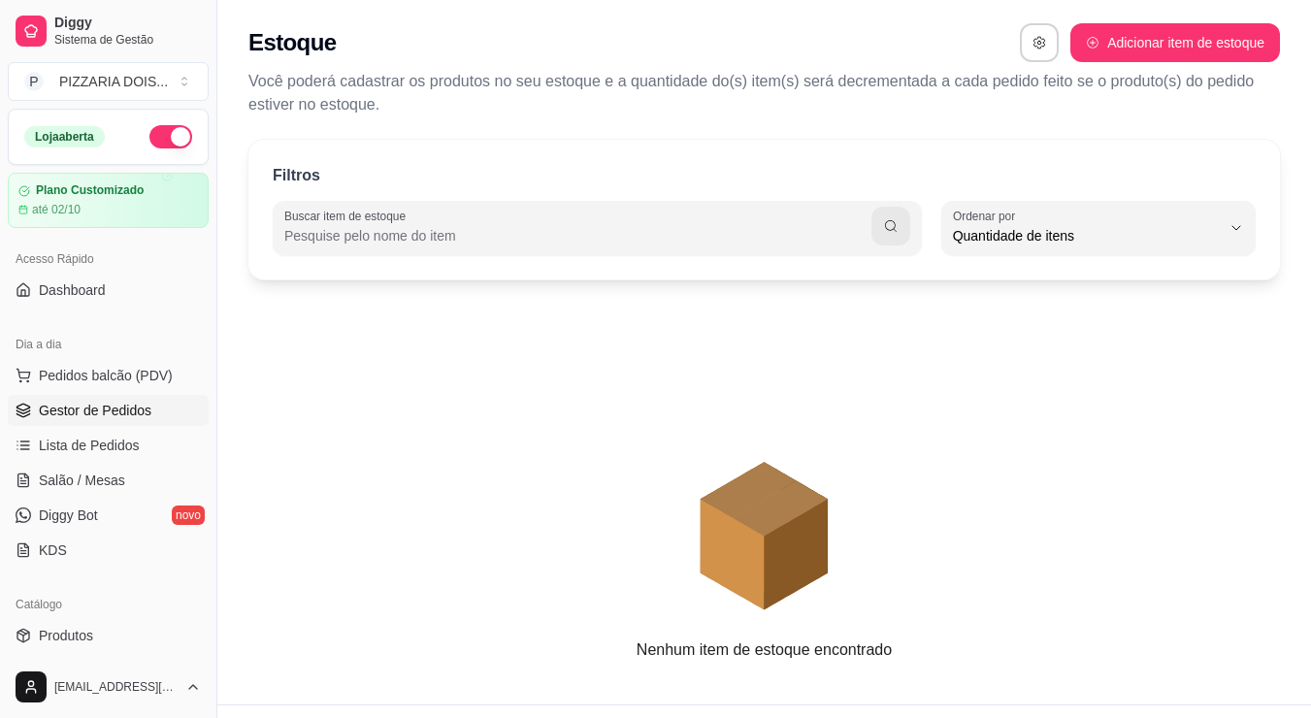
click at [121, 420] on span "Gestor de Pedidos" at bounding box center [95, 410] width 113 height 19
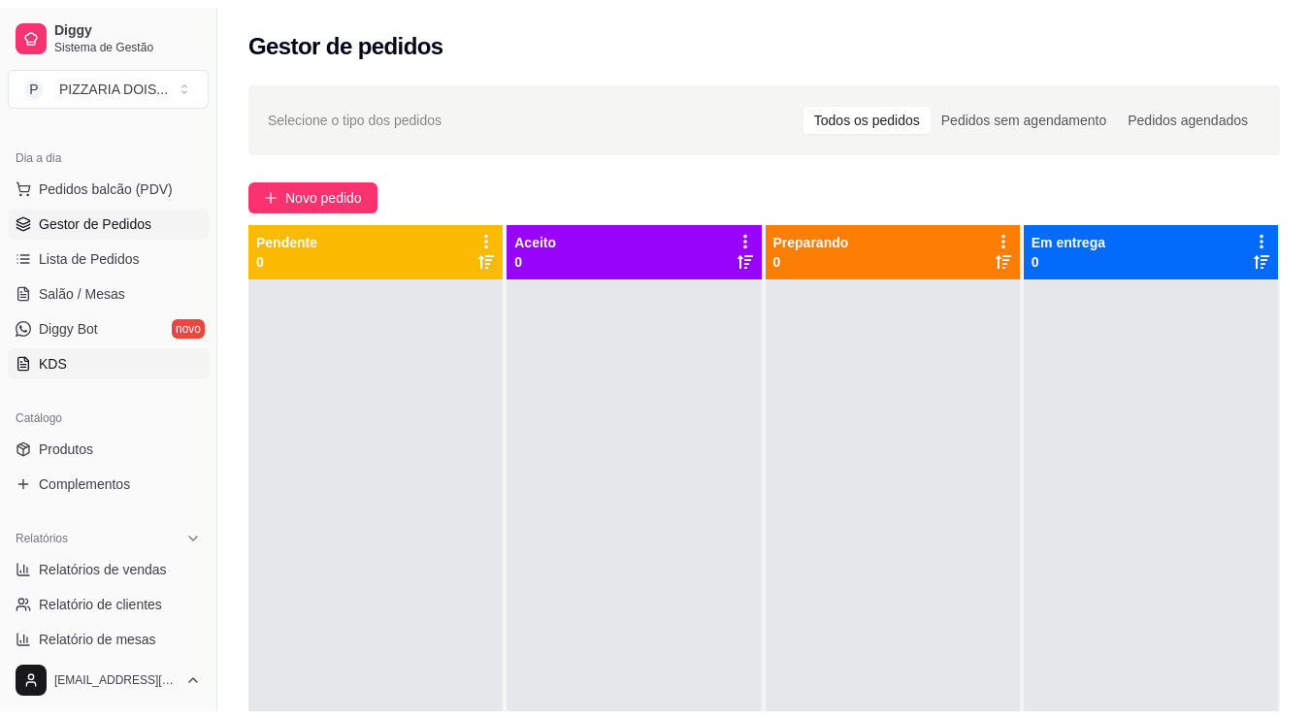
scroll to position [388, 0]
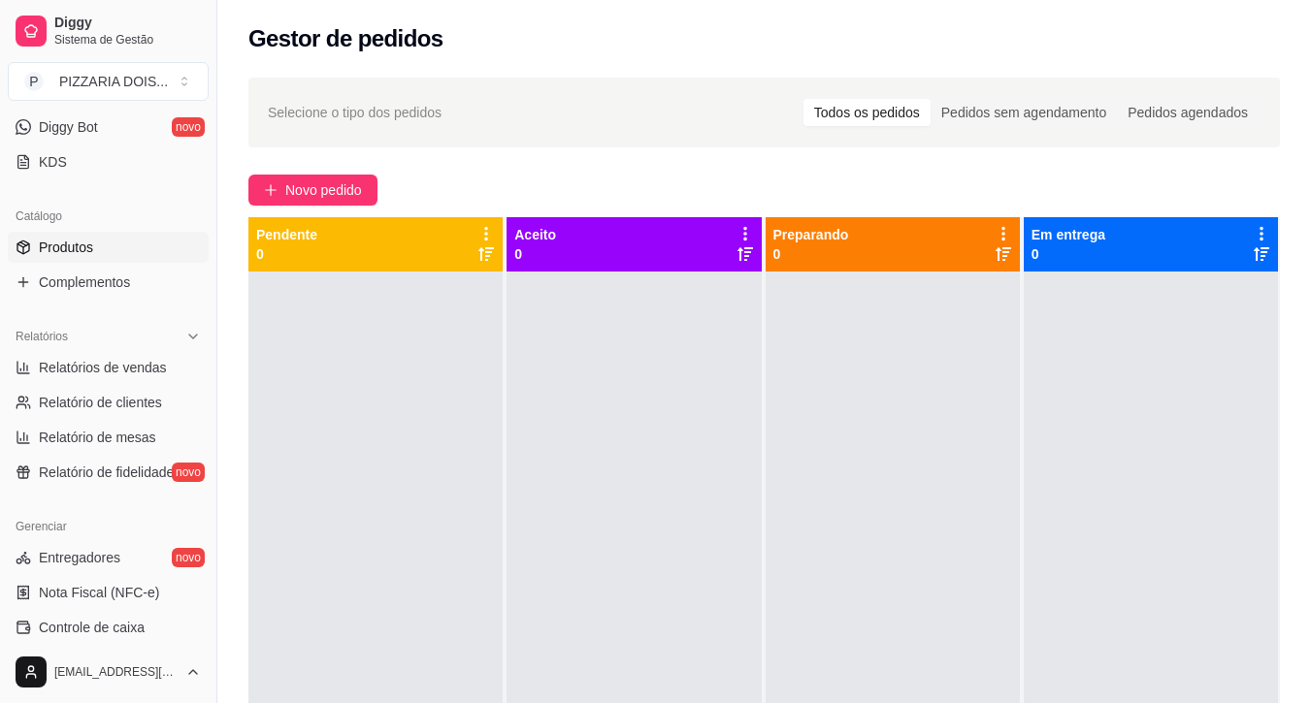
click at [92, 257] on span "Produtos" at bounding box center [66, 247] width 54 height 19
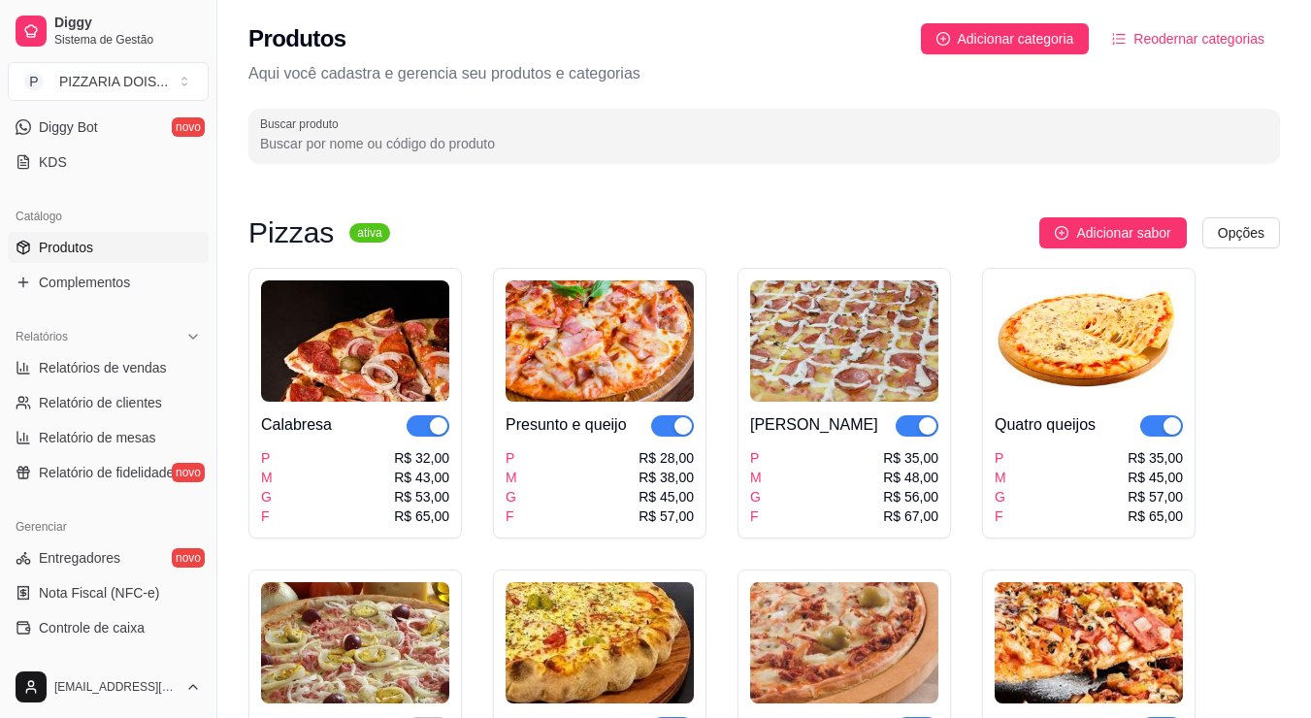
click at [118, 232] on div "Catálogo" at bounding box center [108, 216] width 201 height 31
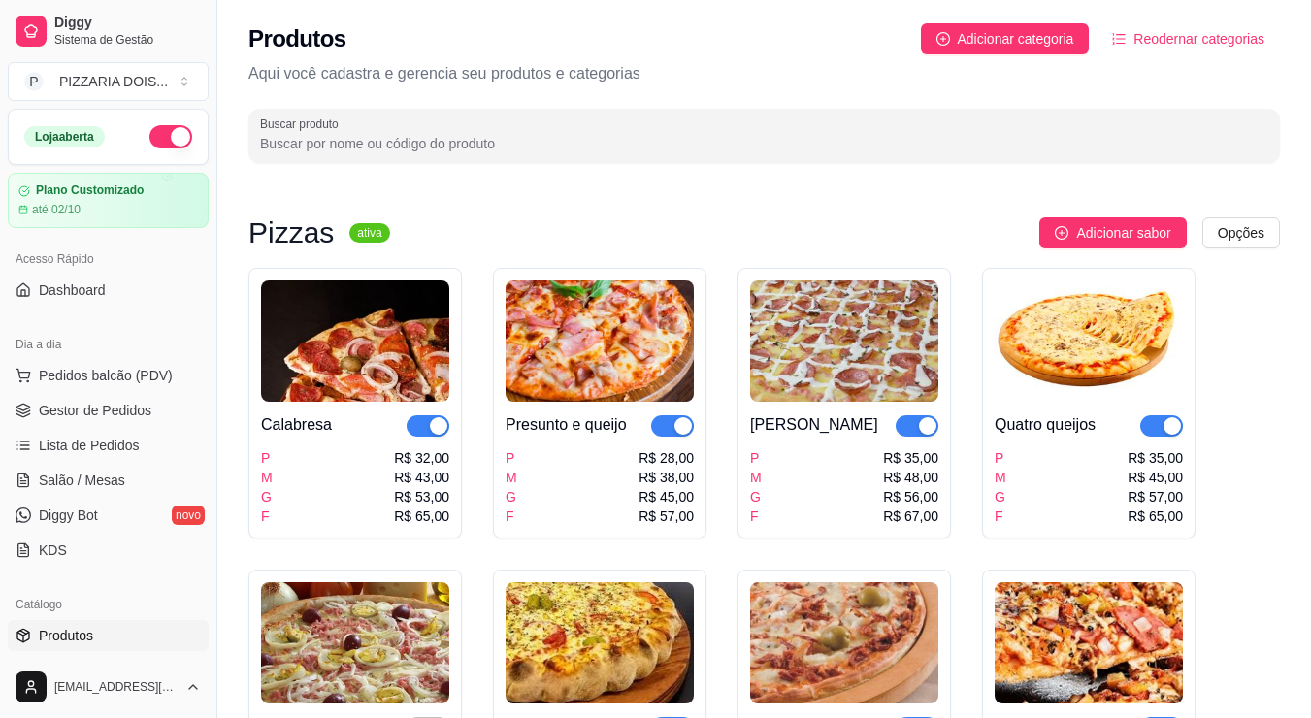
click at [192, 148] on button "button" at bounding box center [170, 136] width 43 height 23
